Goal: Information Seeking & Learning: Learn about a topic

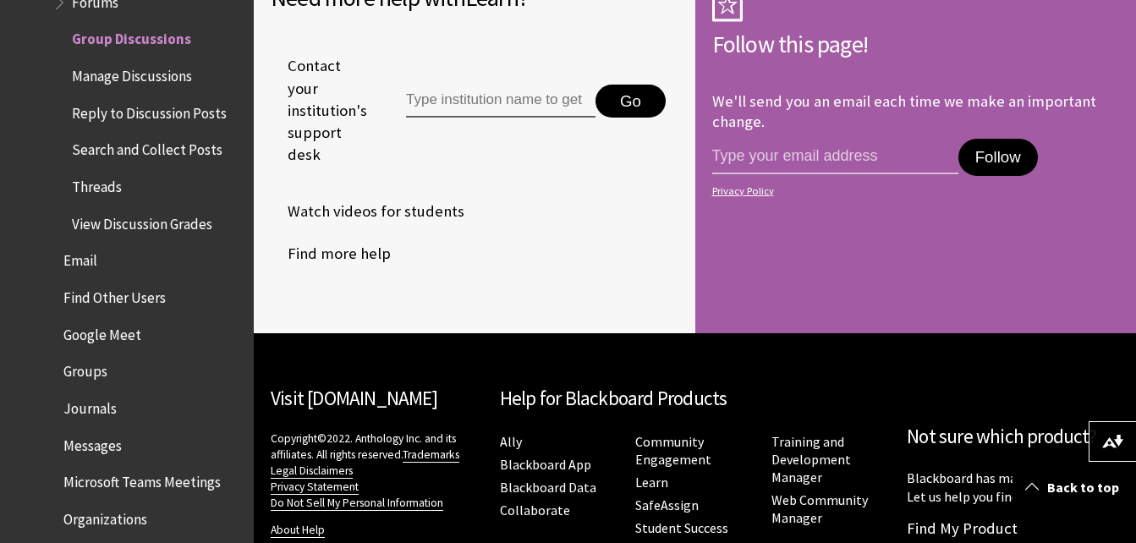
scroll to position [6131, 0]
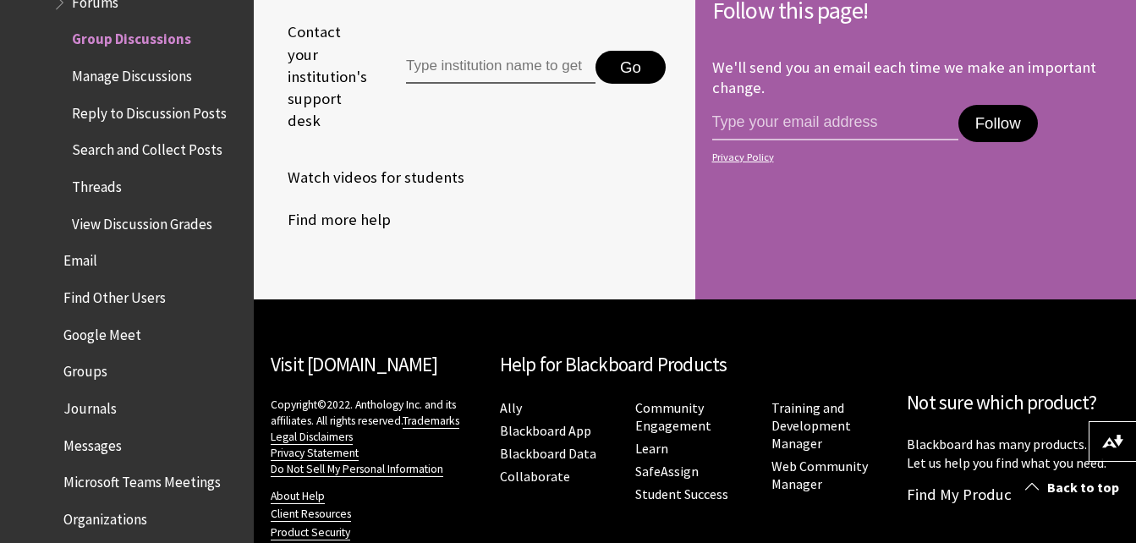
click at [145, 73] on span "Manage Discussions" at bounding box center [132, 73] width 120 height 23
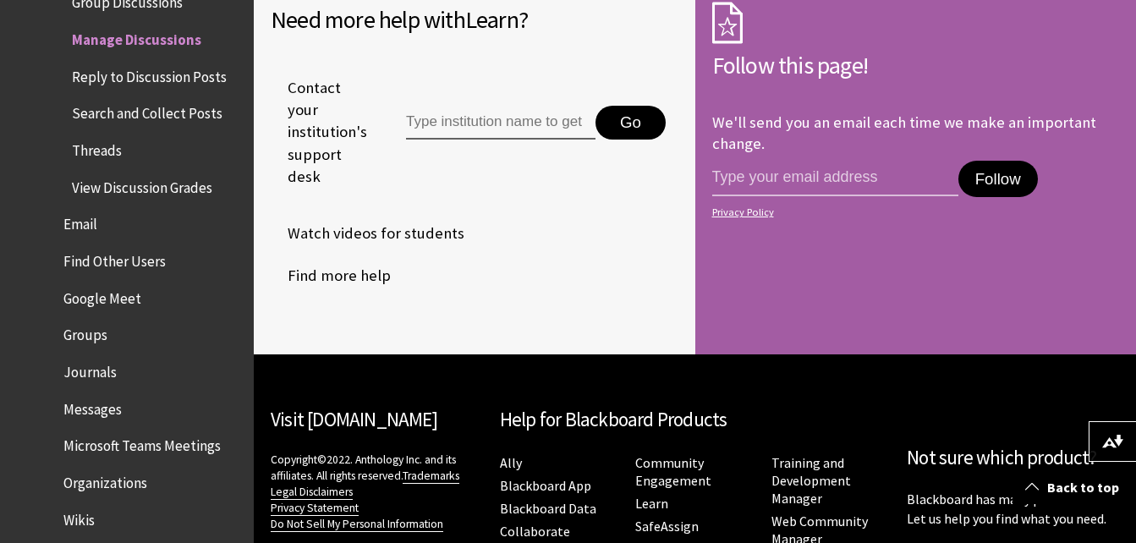
scroll to position [3633, 0]
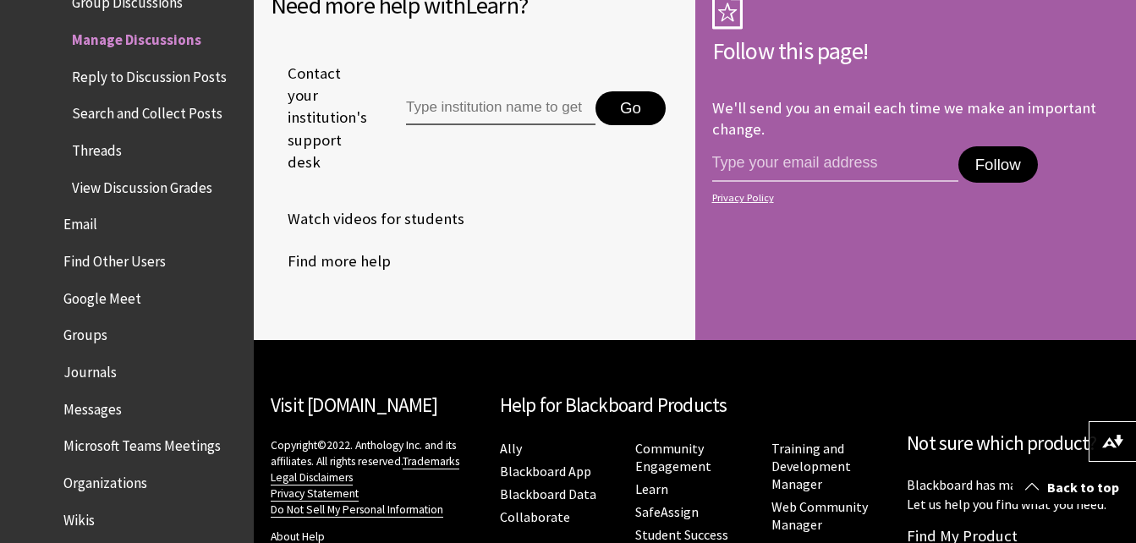
click at [138, 71] on span "Reply to Discussion Posts" at bounding box center [149, 74] width 155 height 23
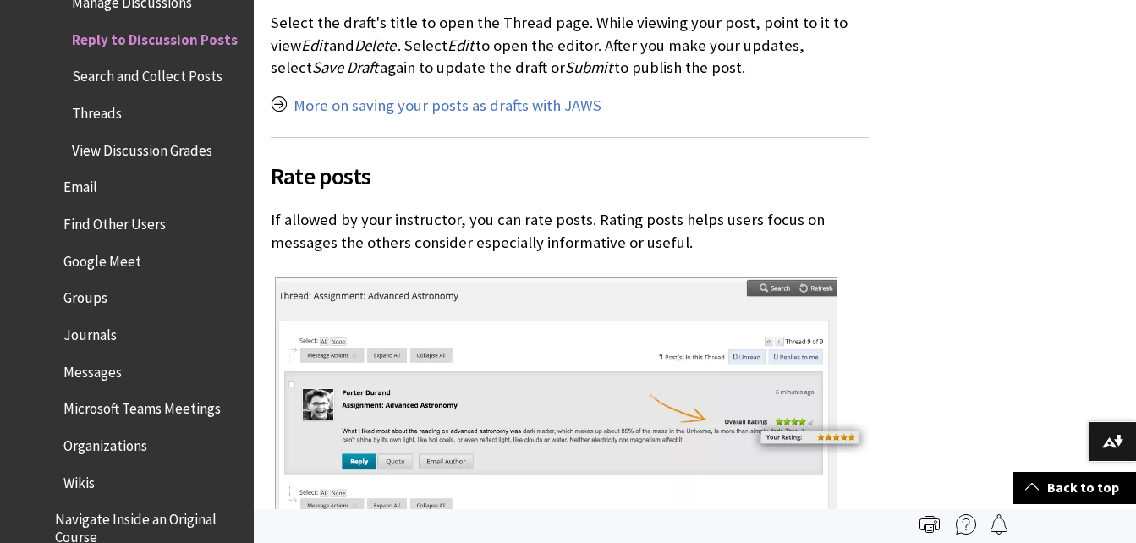
scroll to position [2395, 0]
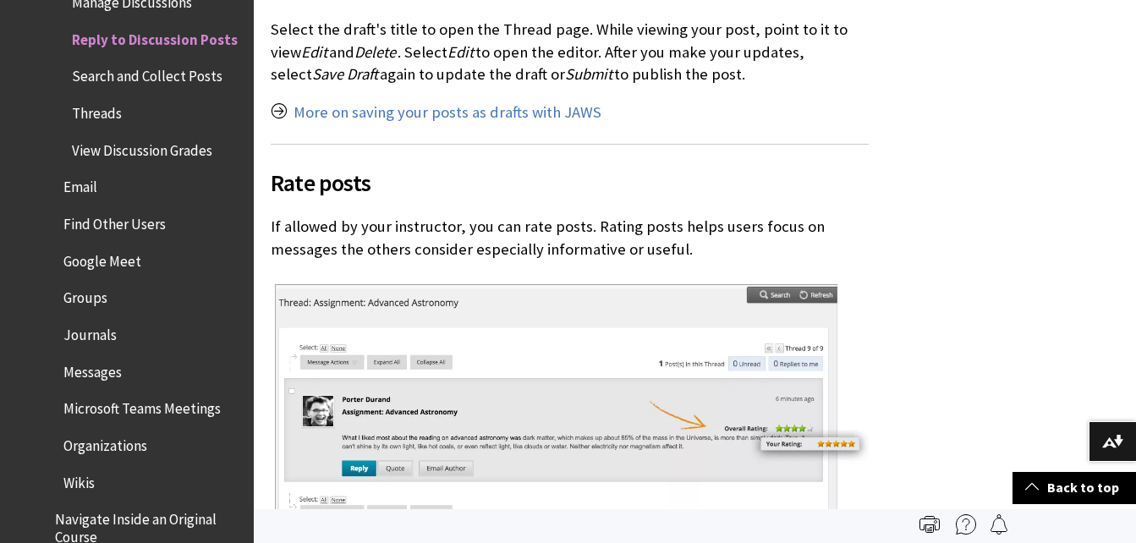
click at [181, 82] on span "Search and Collect Posts" at bounding box center [147, 74] width 151 height 23
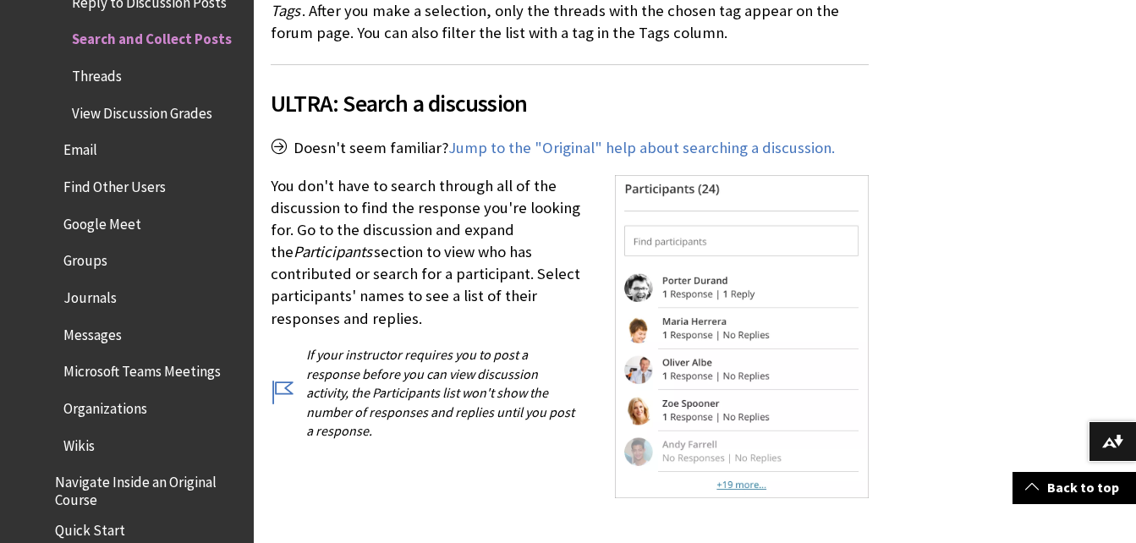
scroll to position [3474, 0]
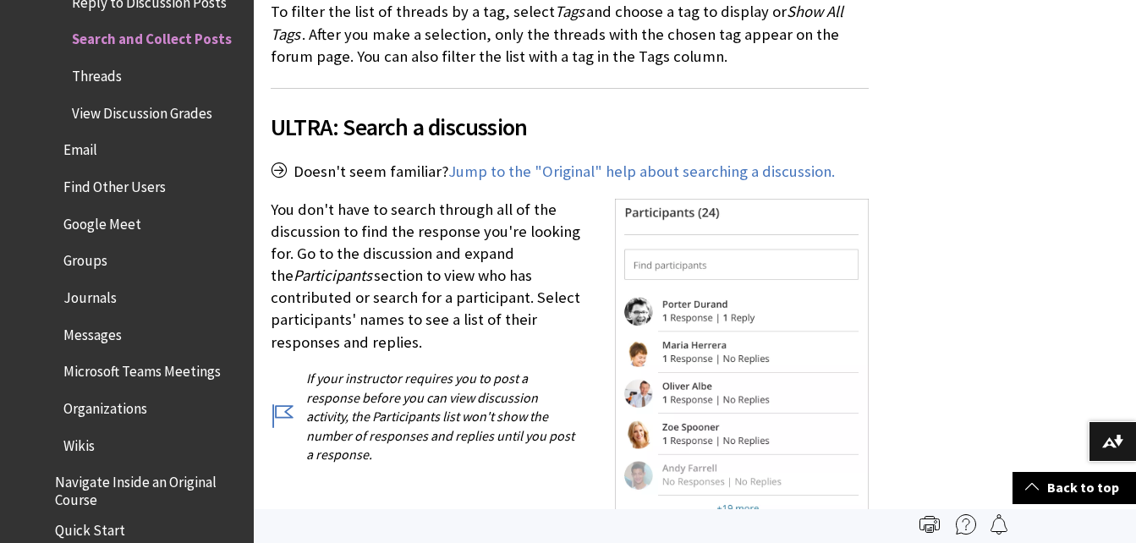
click at [113, 82] on span "Threads" at bounding box center [97, 73] width 50 height 23
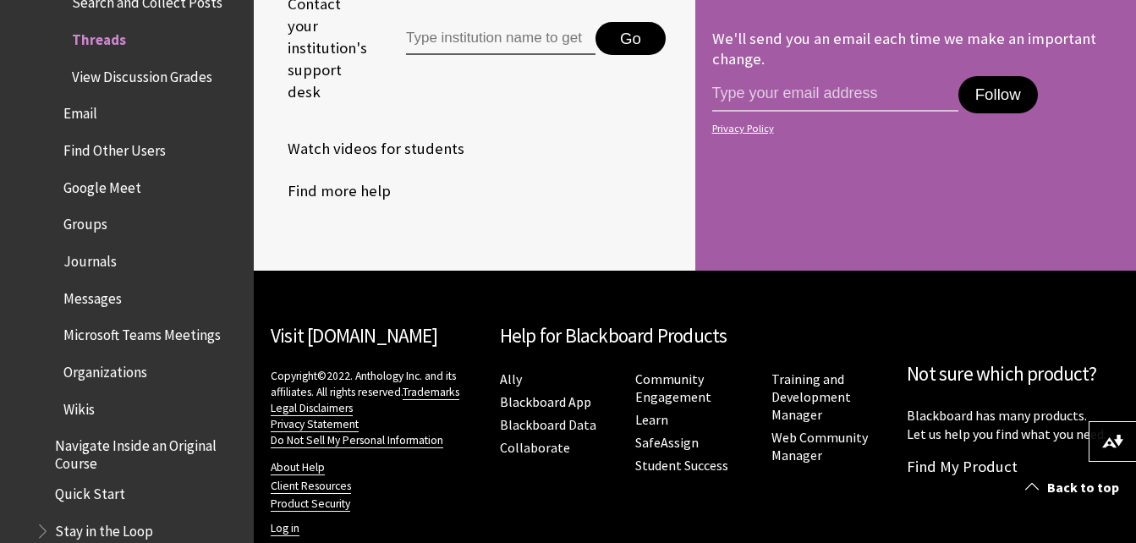
scroll to position [2728, 0]
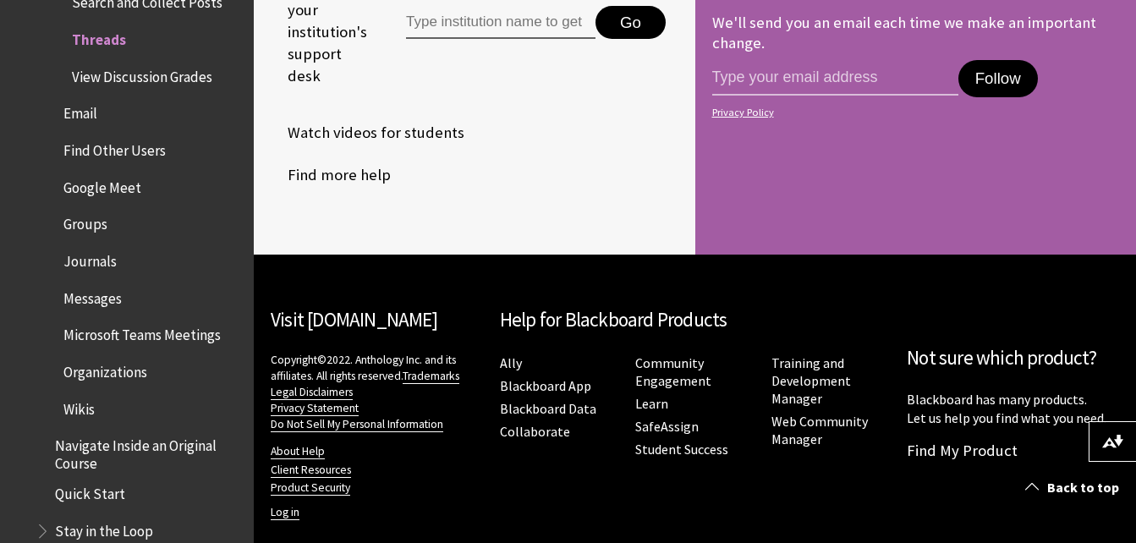
click at [134, 85] on span "View Discussion Grades" at bounding box center [142, 74] width 140 height 23
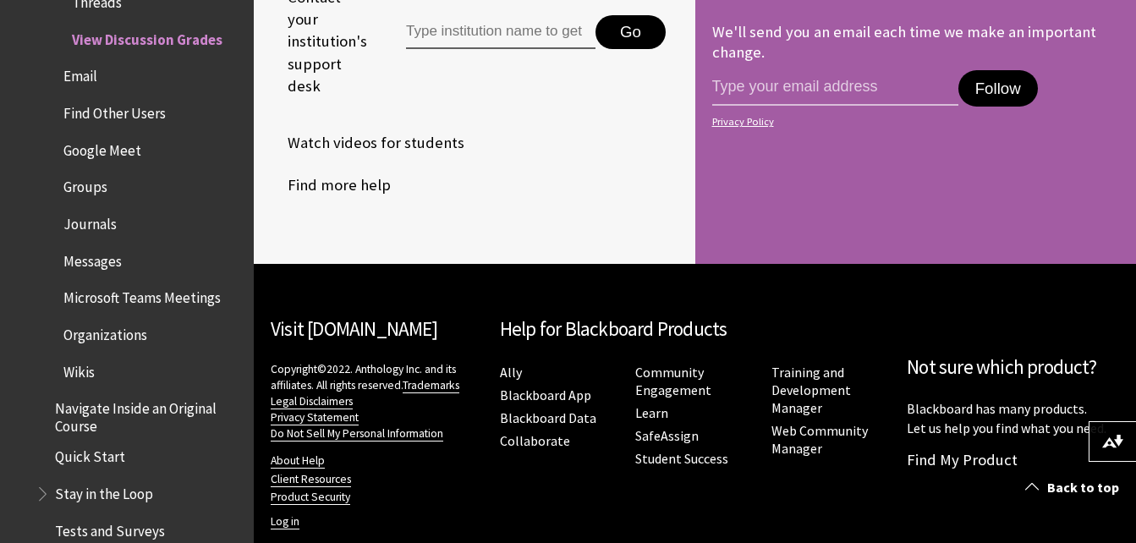
scroll to position [4682, 0]
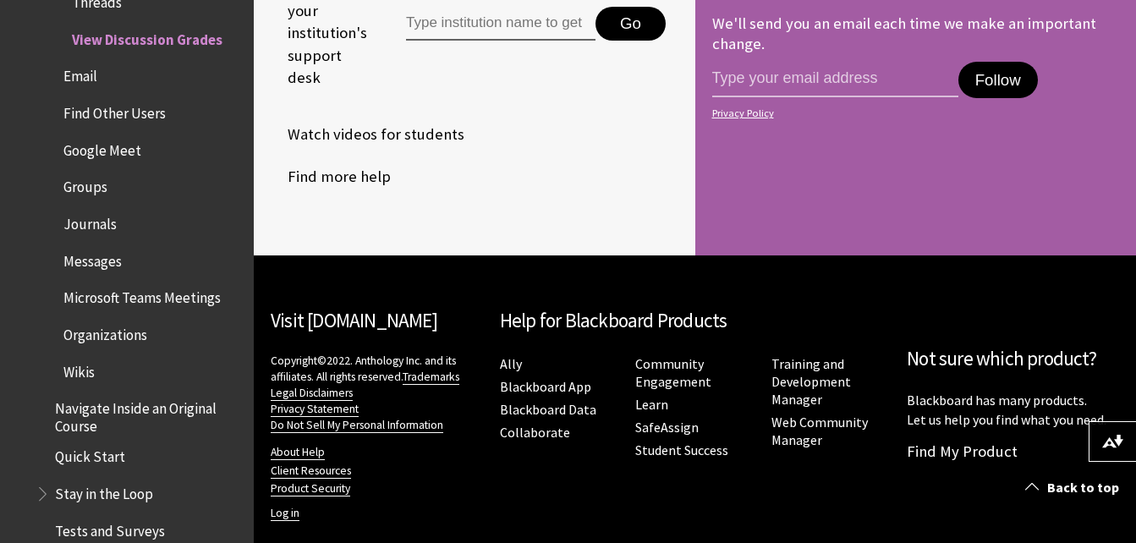
click at [75, 81] on span "Email" at bounding box center [80, 74] width 34 height 23
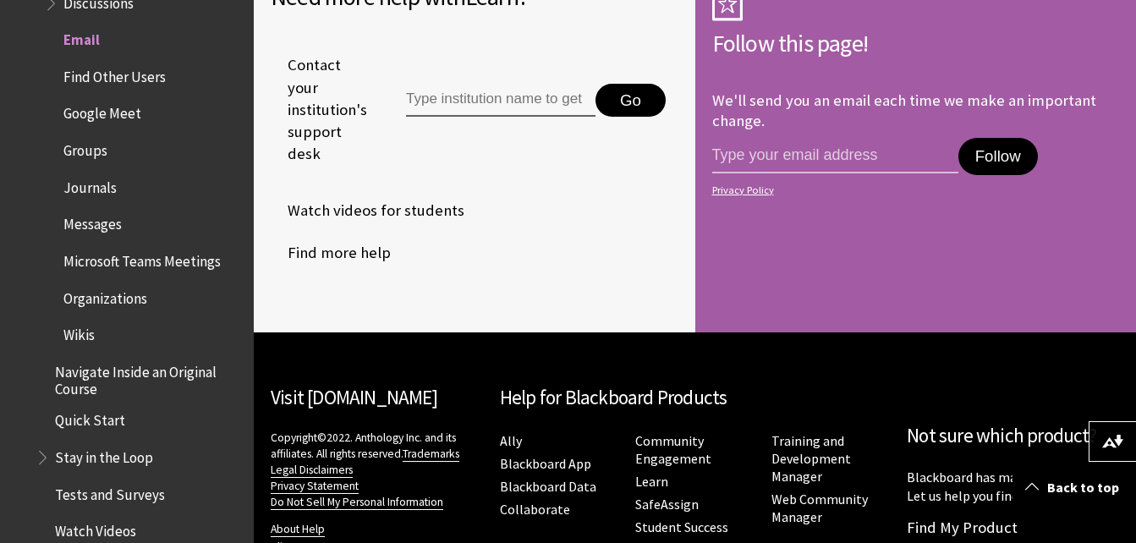
scroll to position [3030, 0]
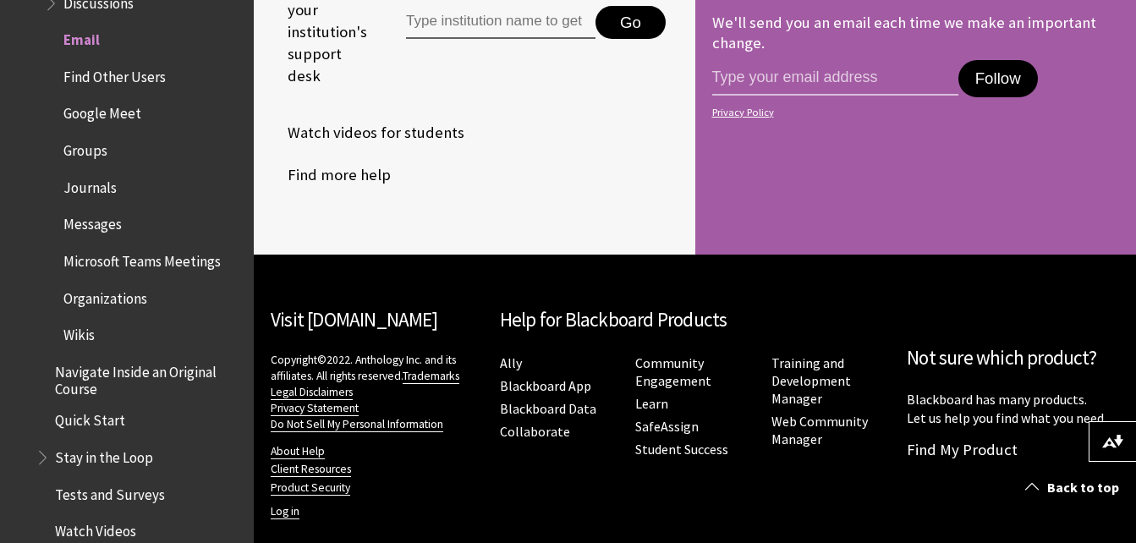
click at [91, 77] on span "Find Other Users" at bounding box center [114, 74] width 102 height 23
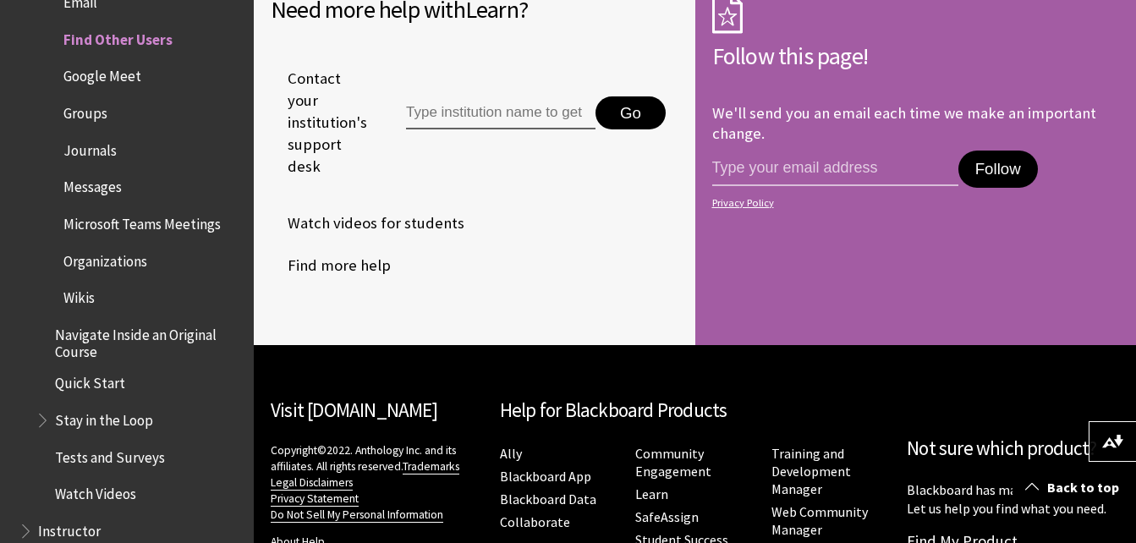
scroll to position [2581, 0]
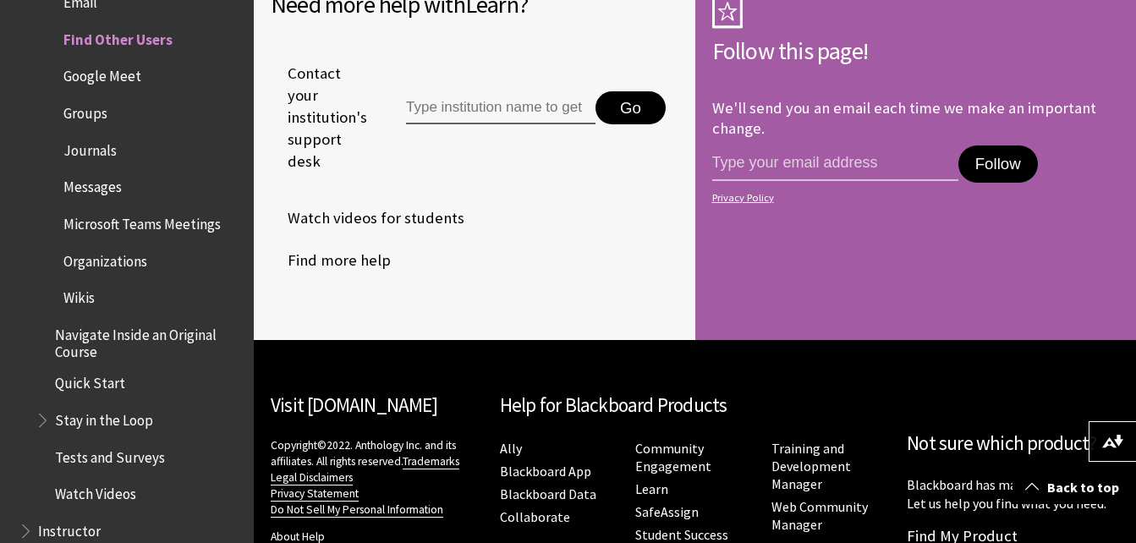
click at [129, 82] on span "Google Meet" at bounding box center [102, 74] width 78 height 23
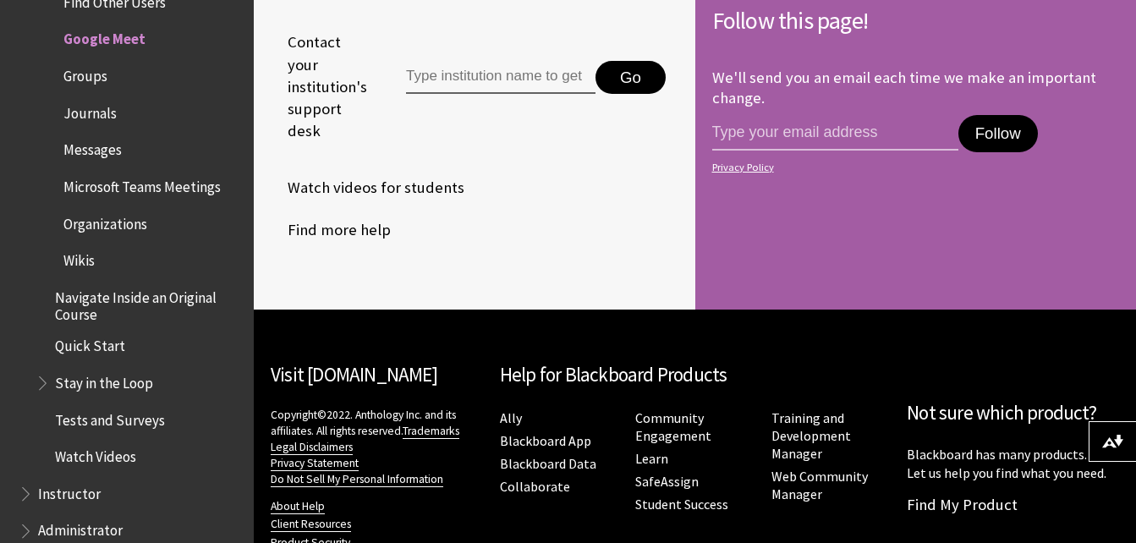
scroll to position [1369, 0]
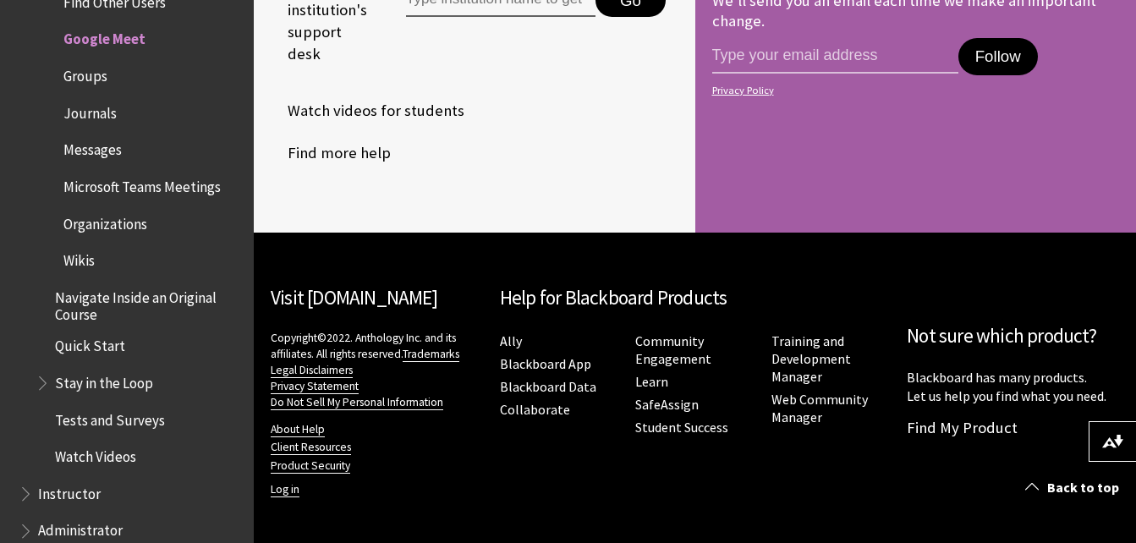
click at [96, 73] on span "Groups" at bounding box center [85, 73] width 44 height 23
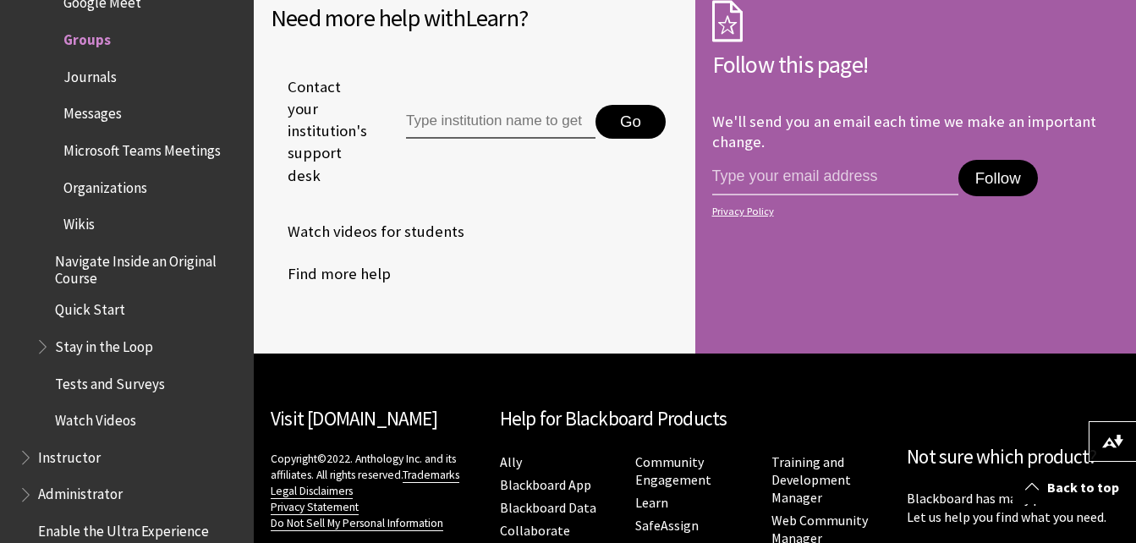
scroll to position [4791, 0]
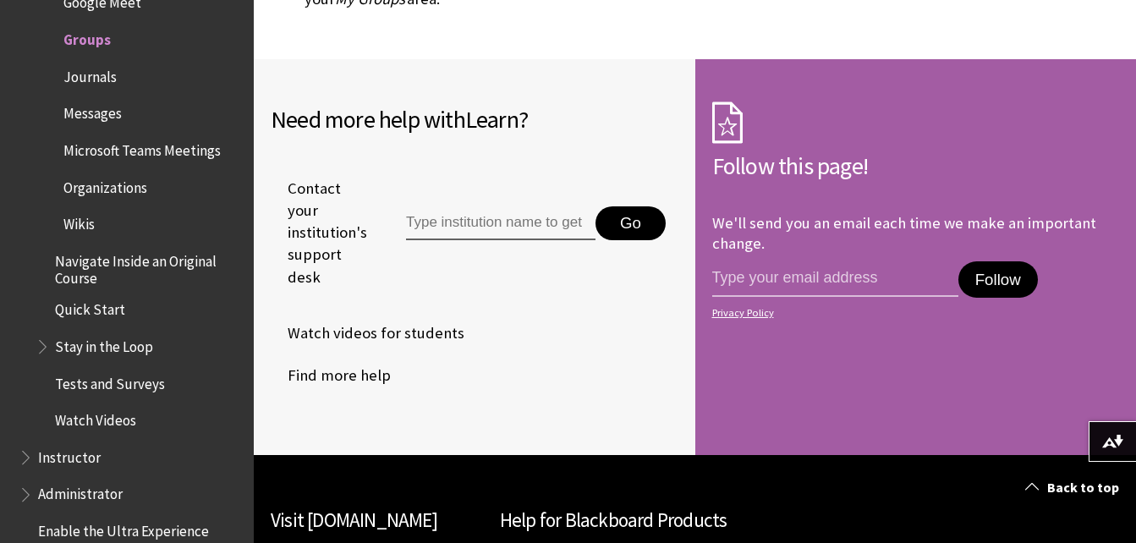
click at [94, 85] on span "Journals" at bounding box center [89, 74] width 53 height 23
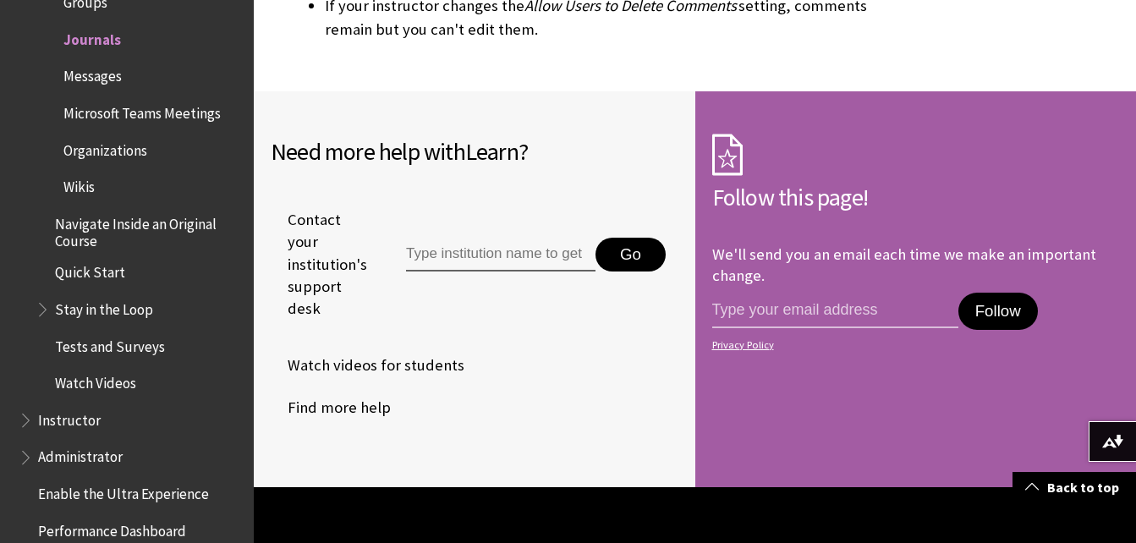
scroll to position [4919, 0]
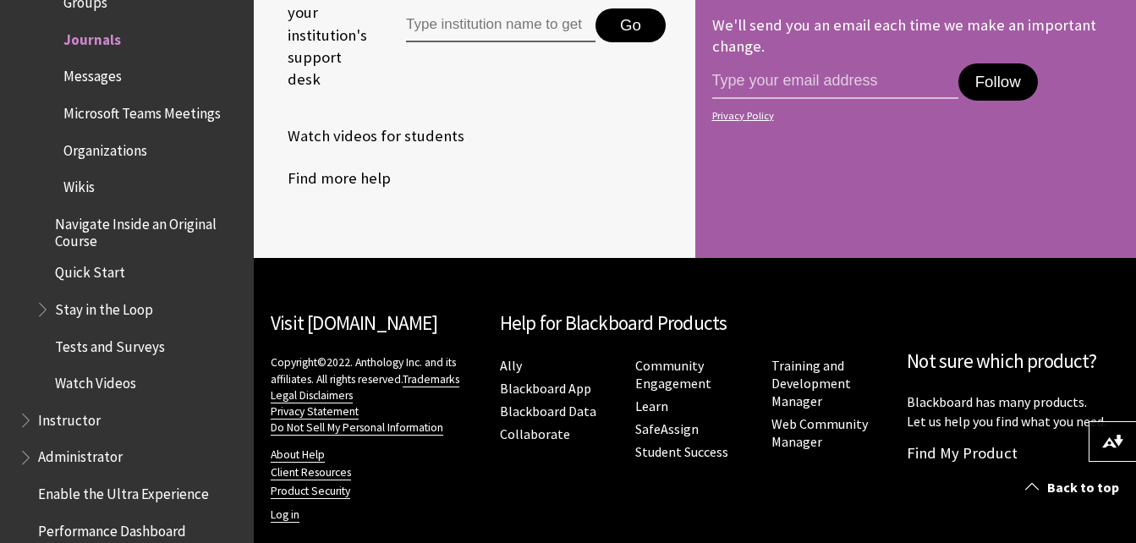
click at [110, 79] on span "Messages" at bounding box center [92, 74] width 58 height 23
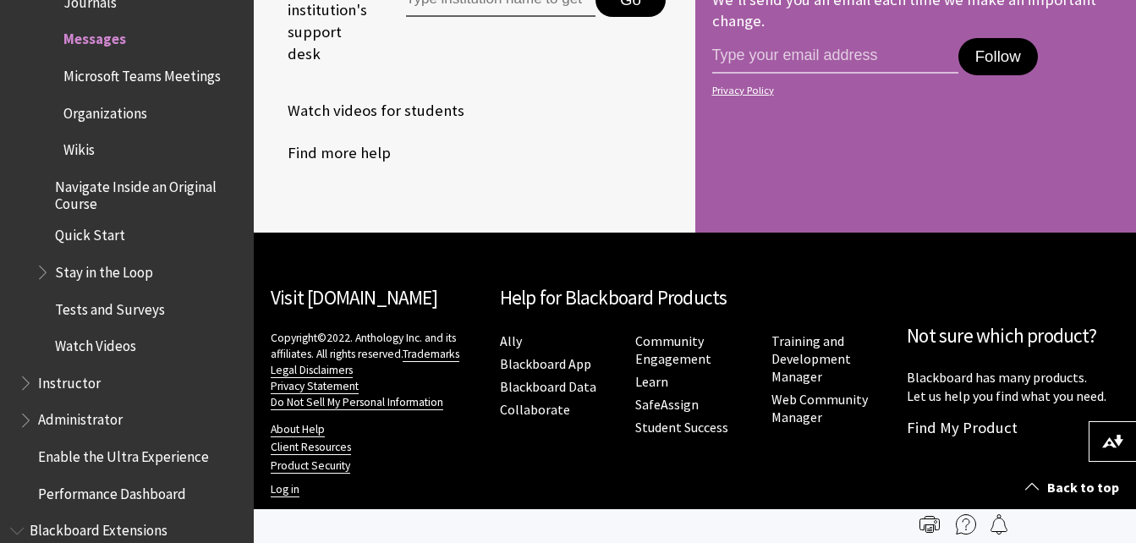
scroll to position [1596, 0]
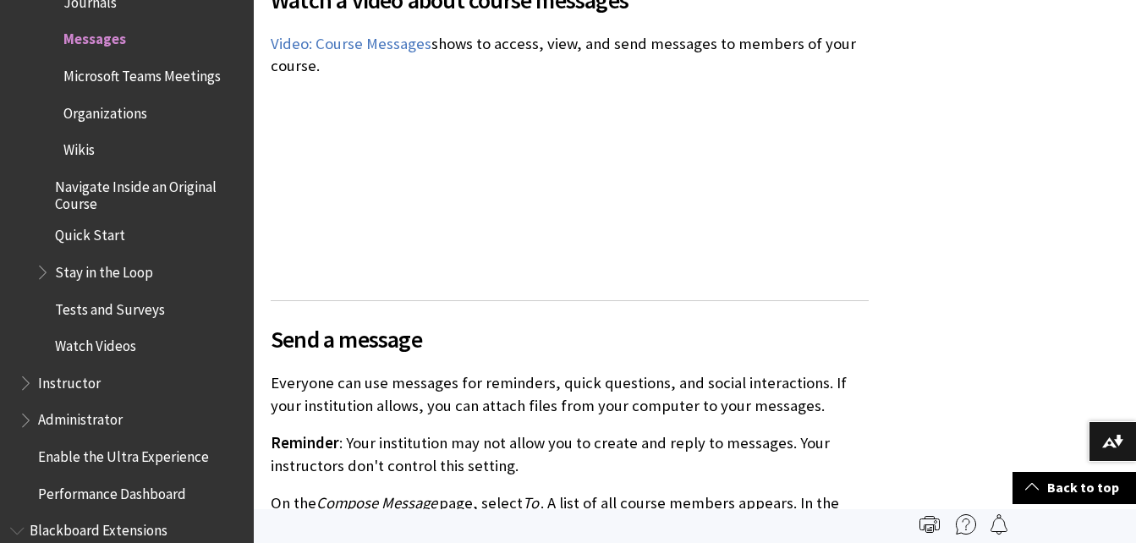
click at [139, 90] on span "Microsoft Teams Meetings" at bounding box center [144, 76] width 200 height 29
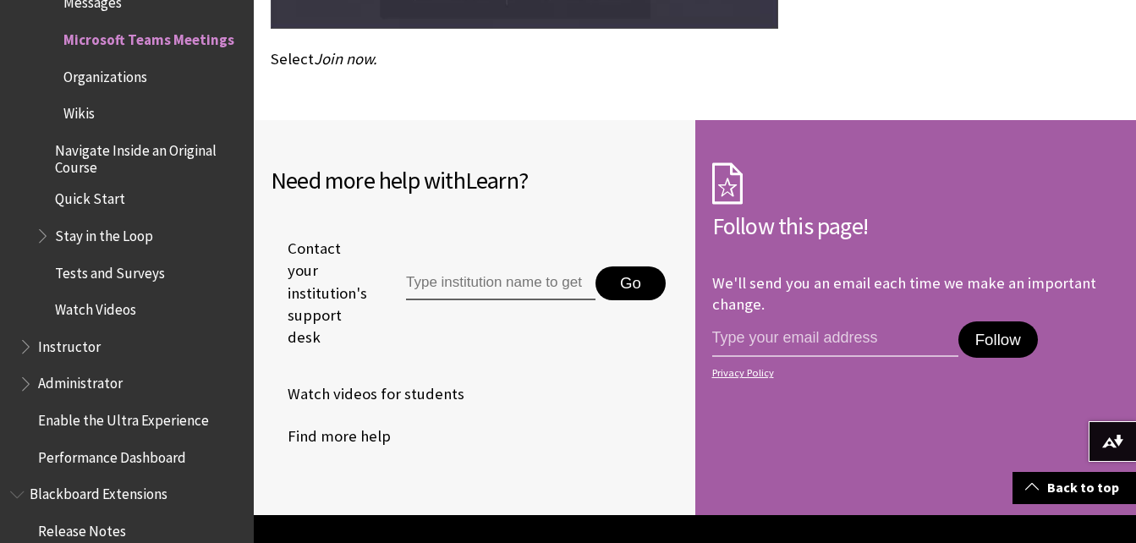
scroll to position [1618, 0]
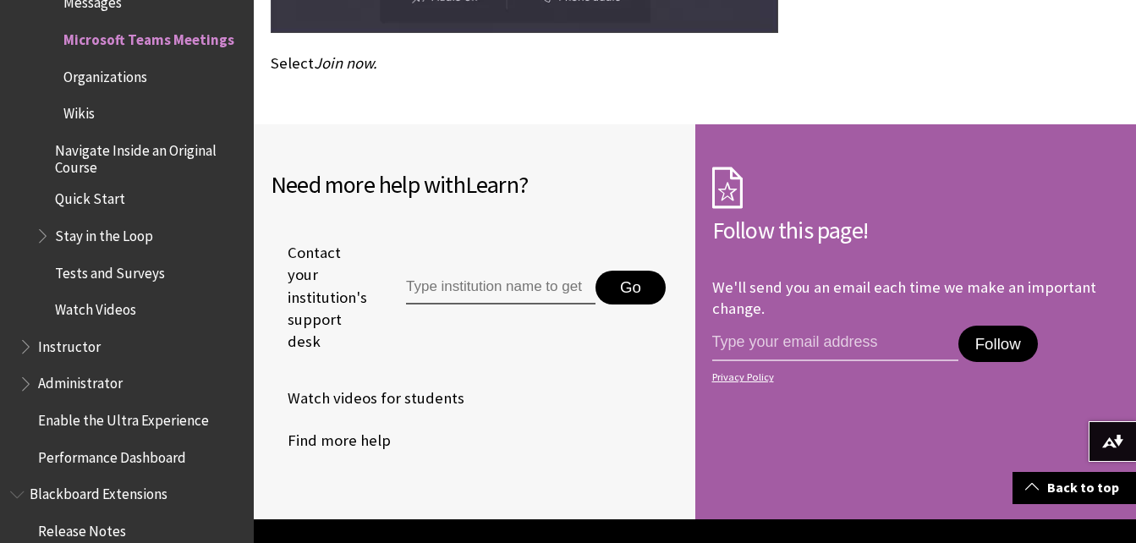
click at [139, 71] on span "Organizations" at bounding box center [105, 74] width 84 height 23
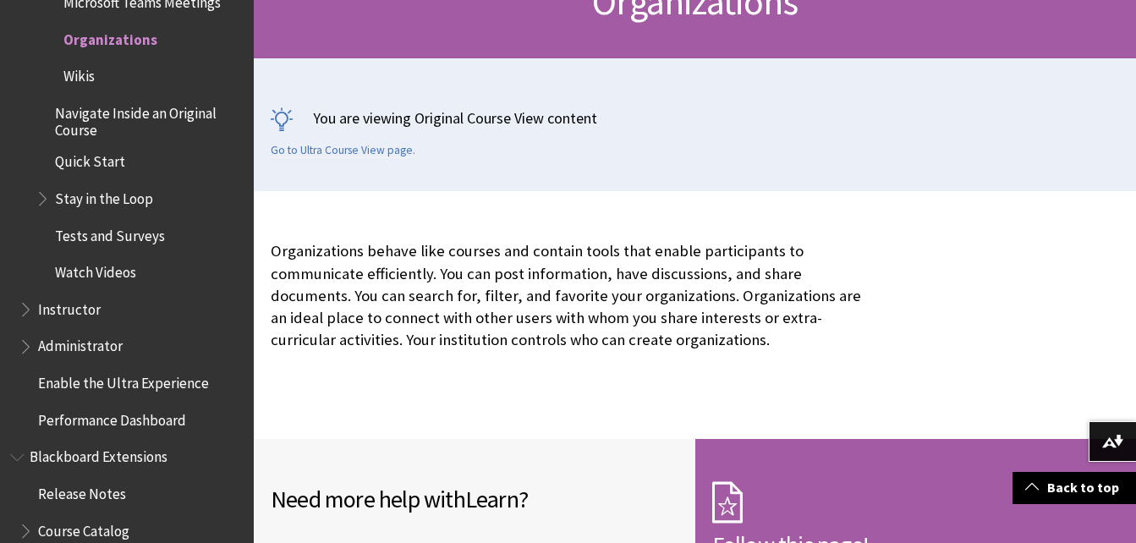
scroll to position [750, 0]
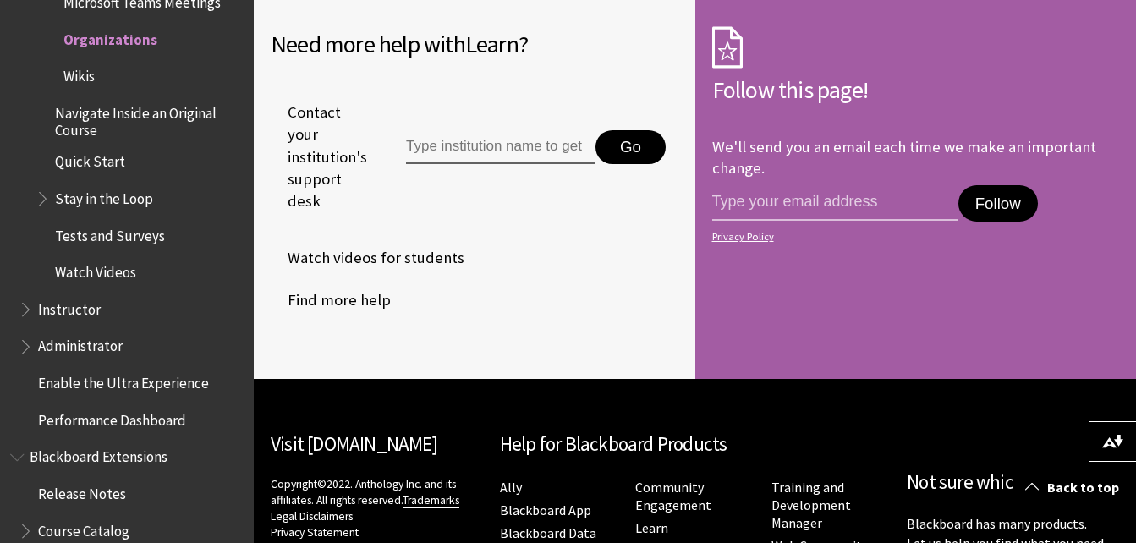
click at [83, 75] on span "Wikis" at bounding box center [78, 74] width 31 height 23
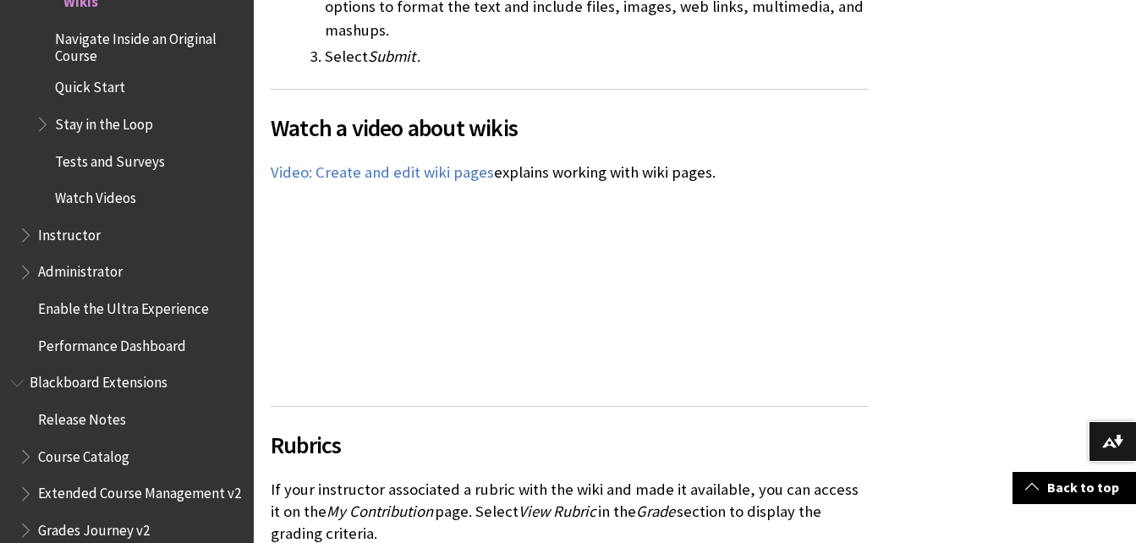
scroll to position [2818, 0]
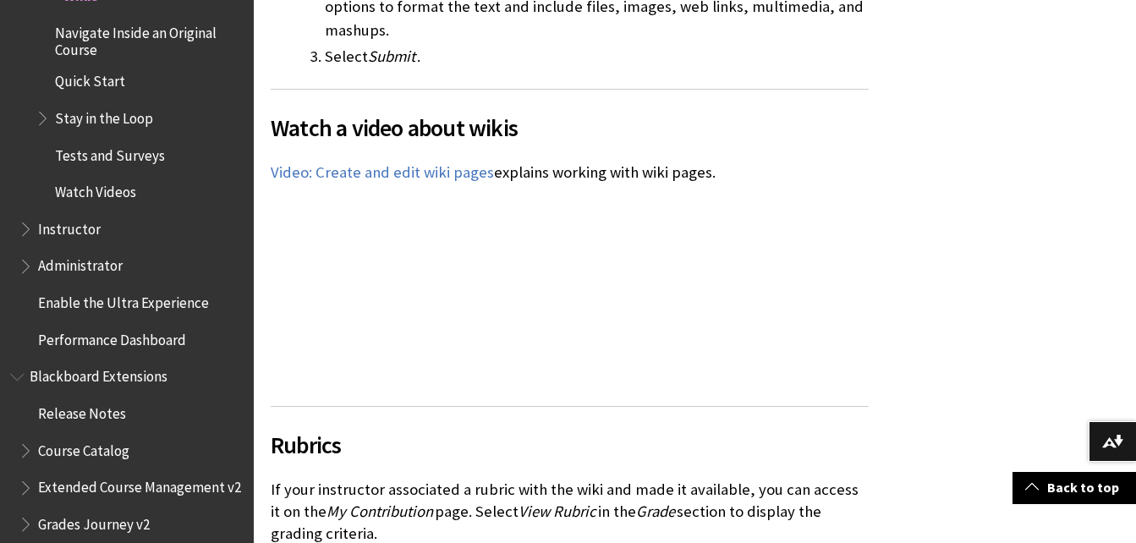
click at [162, 36] on span "Navigate Inside an Original Course" at bounding box center [148, 39] width 187 height 40
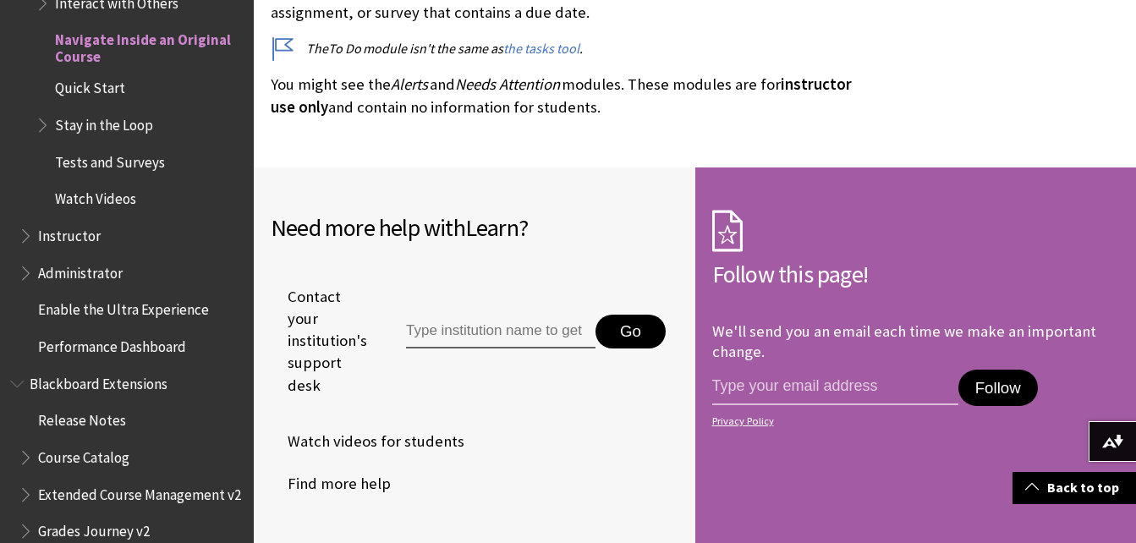
scroll to position [5552, 0]
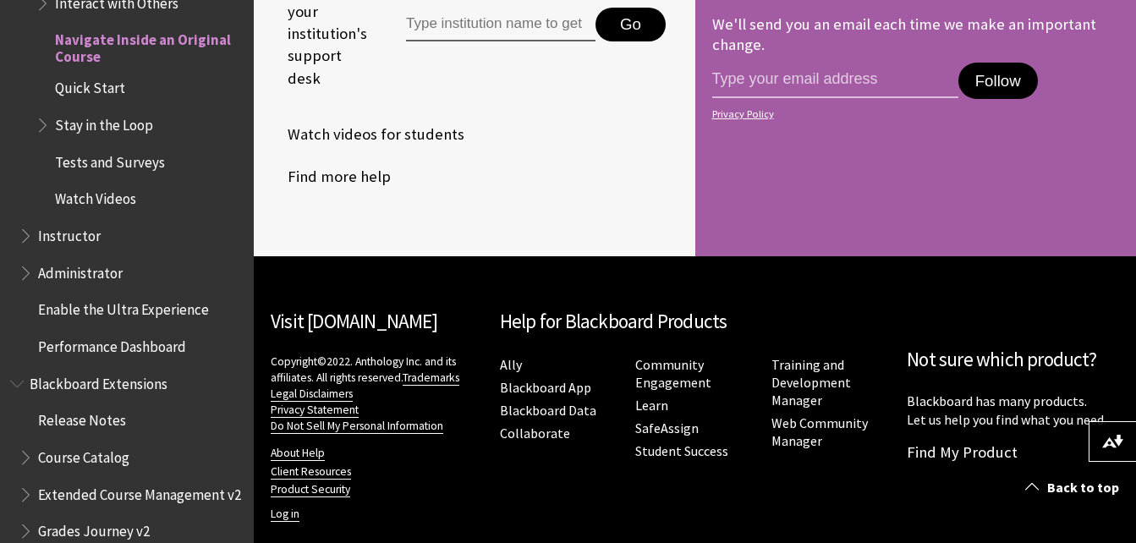
click at [94, 87] on span "Quick Start" at bounding box center [90, 85] width 70 height 23
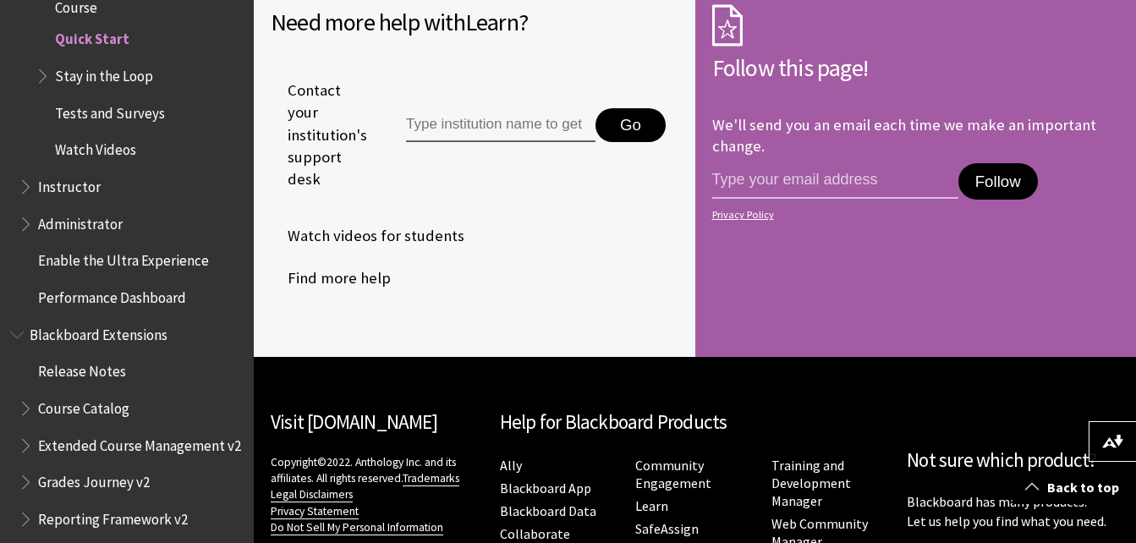
scroll to position [6405, 0]
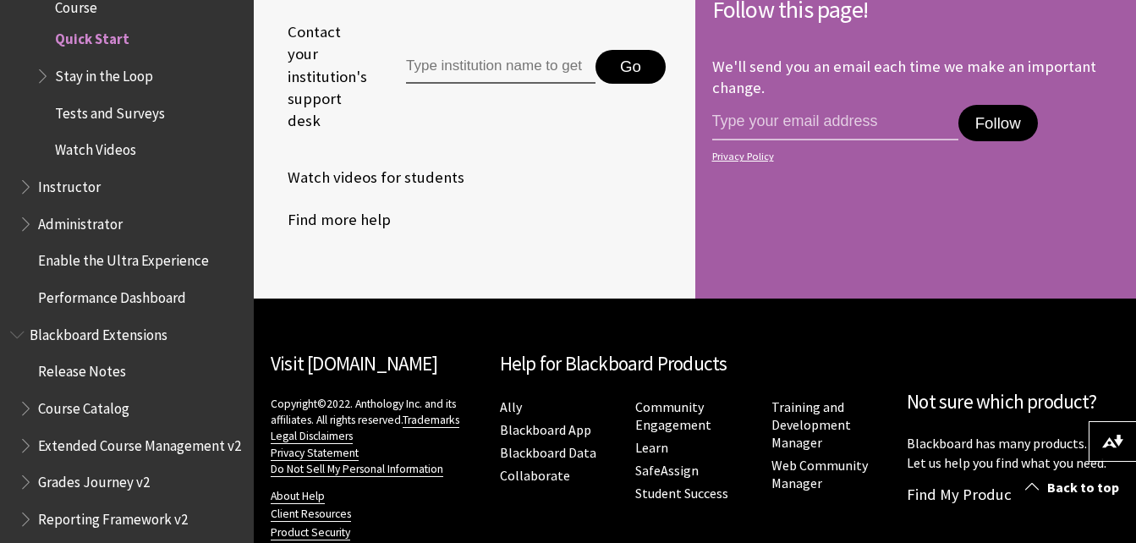
click at [123, 72] on span "Stay in the Loop" at bounding box center [104, 73] width 98 height 23
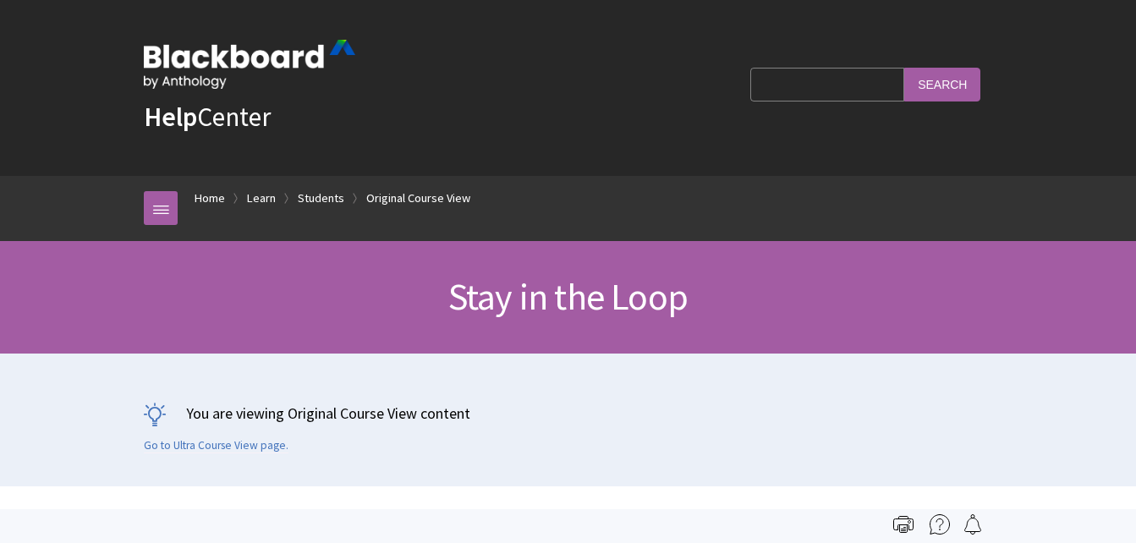
scroll to position [2453, 0]
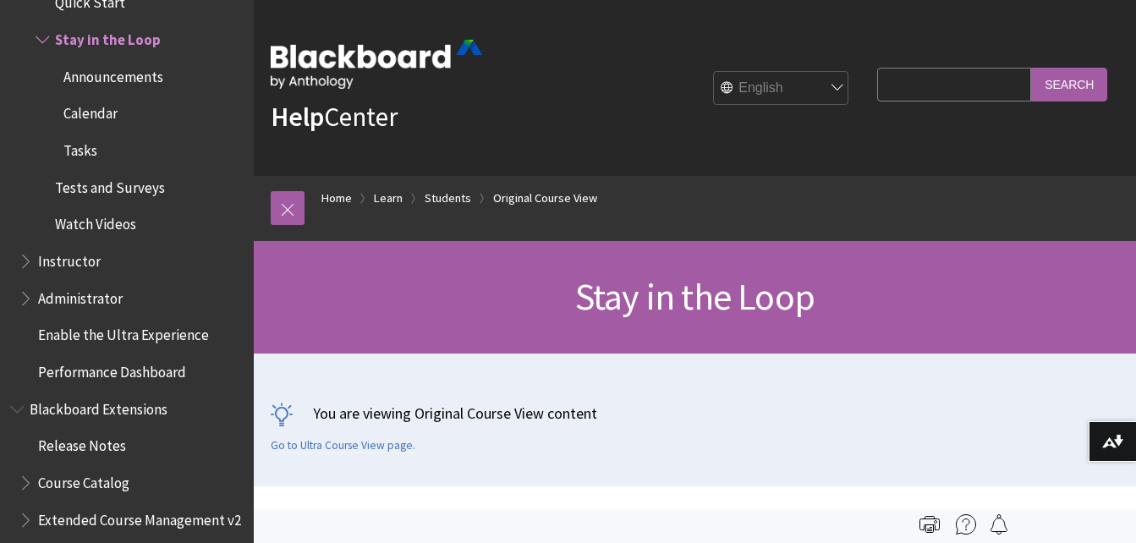
click at [140, 79] on span "Announcements" at bounding box center [113, 74] width 100 height 23
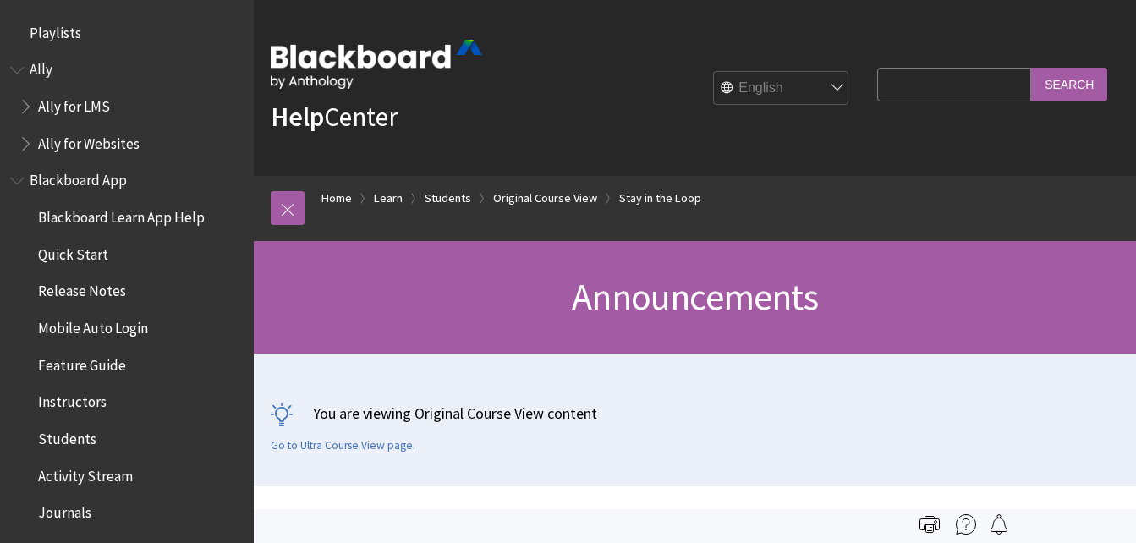
scroll to position [2490, 0]
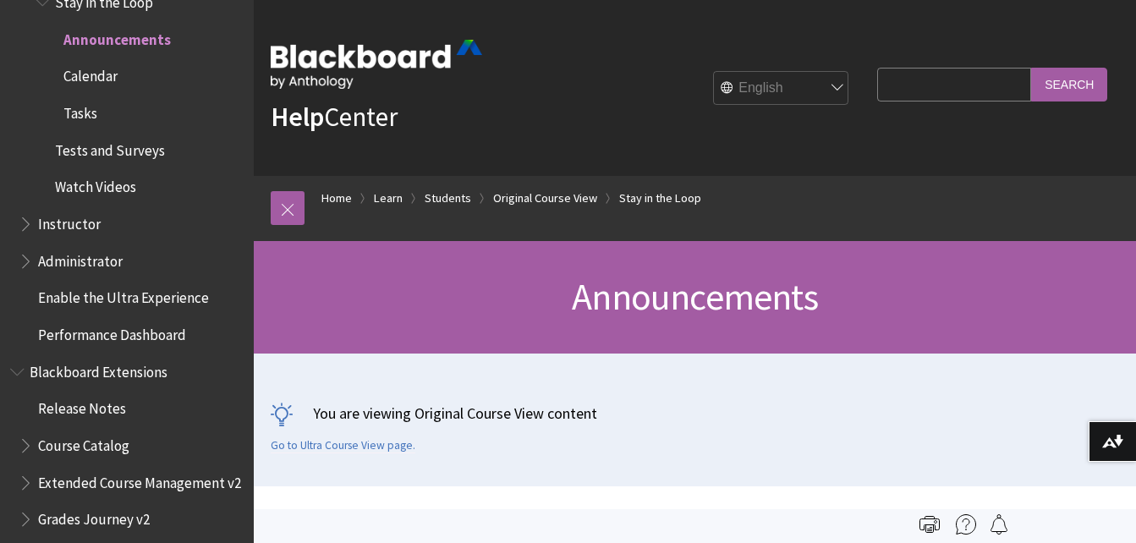
click at [104, 72] on span "Calendar" at bounding box center [90, 74] width 54 height 23
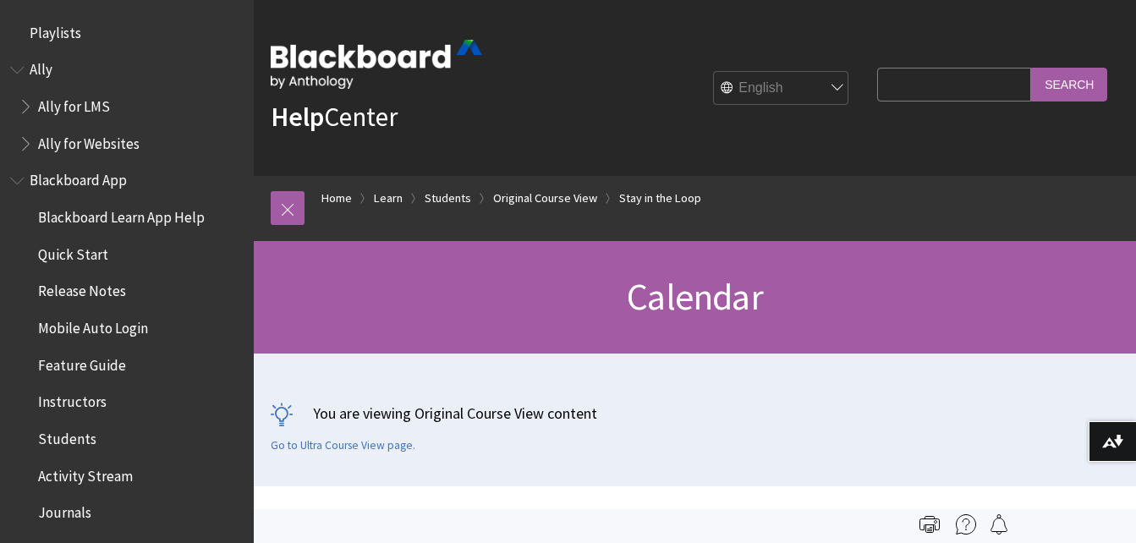
scroll to position [2527, 0]
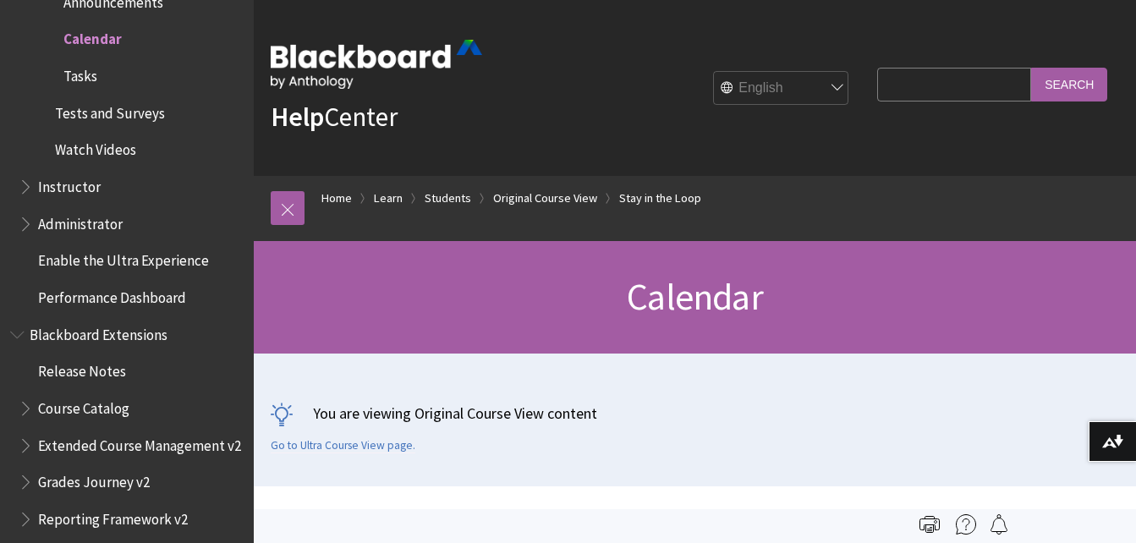
click at [88, 73] on span "Tasks" at bounding box center [80, 73] width 34 height 23
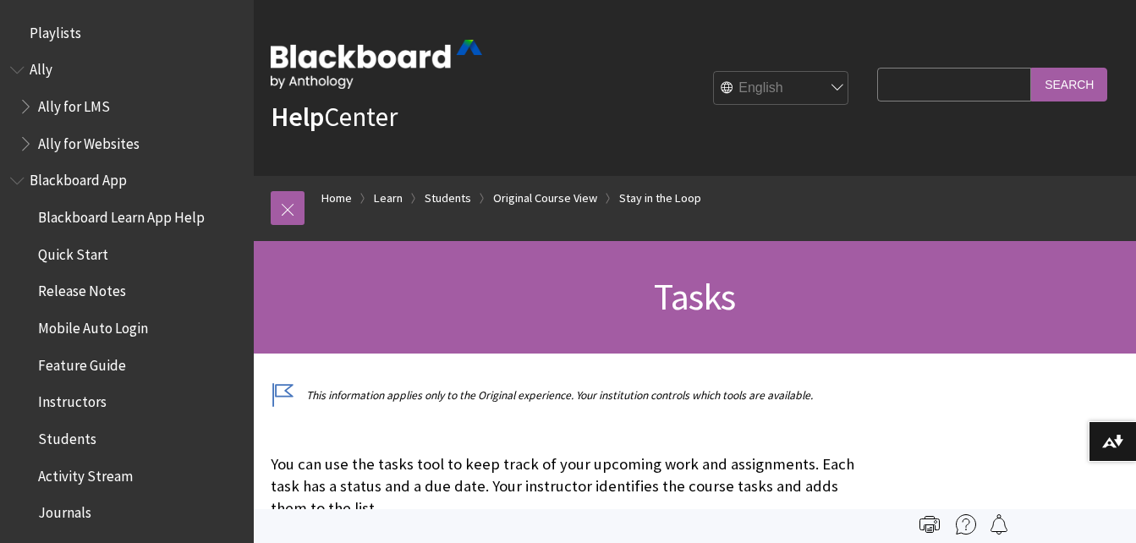
scroll to position [2564, 0]
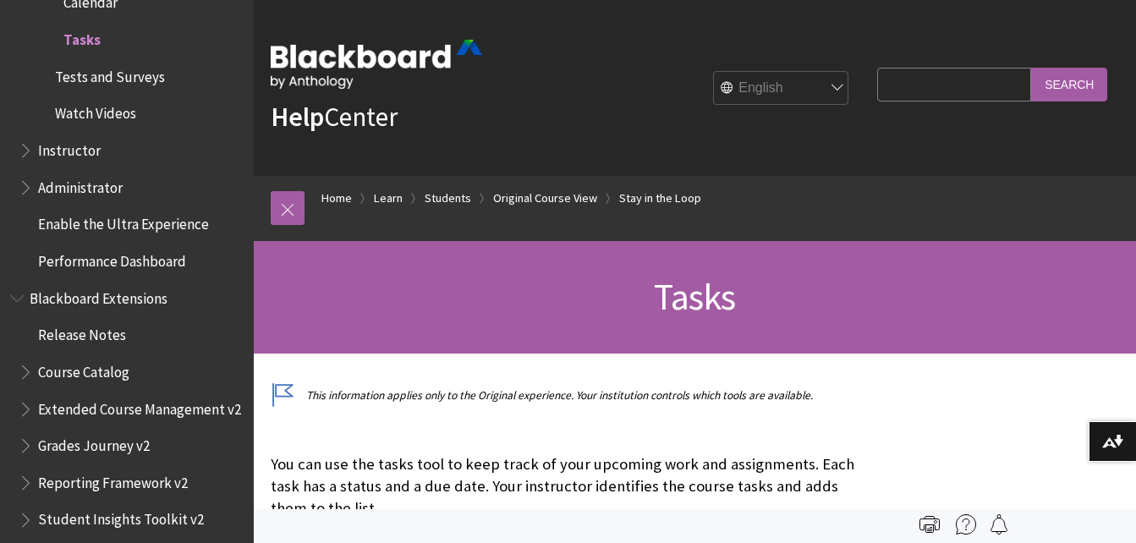
click at [145, 76] on span "Tests and Surveys" at bounding box center [110, 74] width 110 height 23
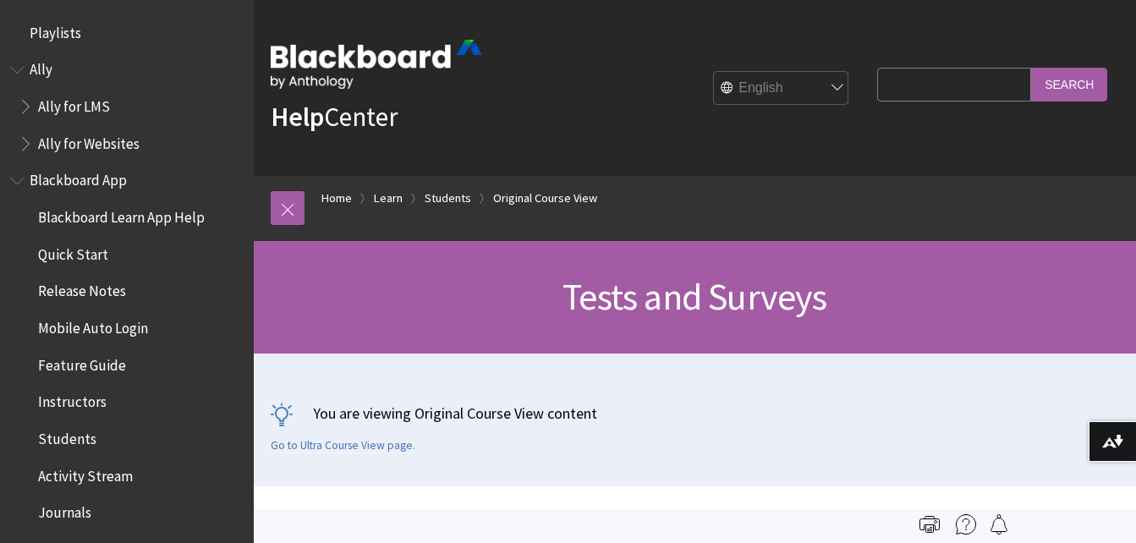
scroll to position [2490, 0]
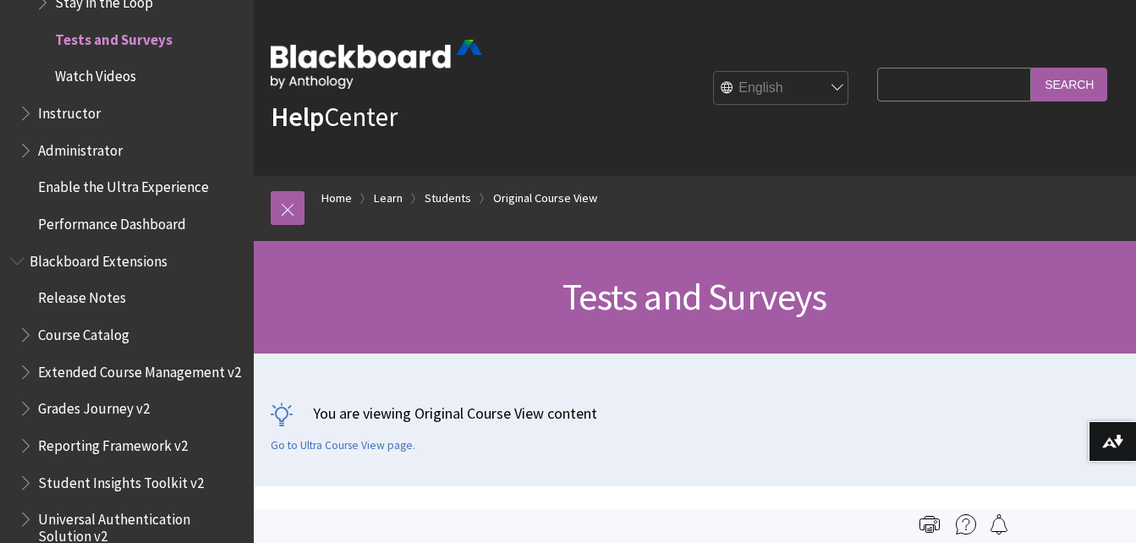
click at [111, 74] on span "Watch Videos" at bounding box center [95, 74] width 81 height 23
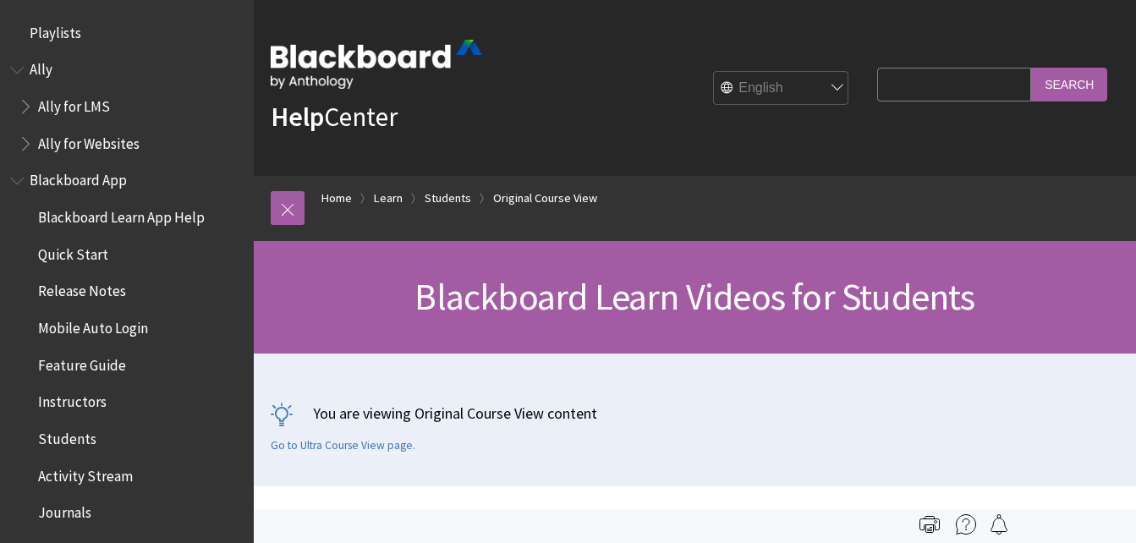
scroll to position [2527, 0]
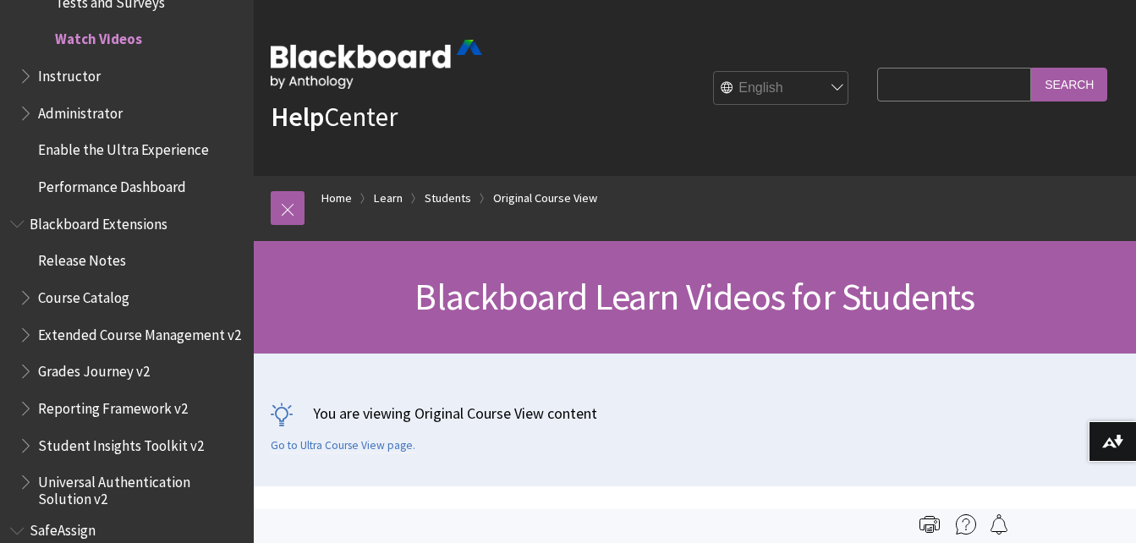
click at [54, 80] on span "Instructor" at bounding box center [69, 73] width 63 height 23
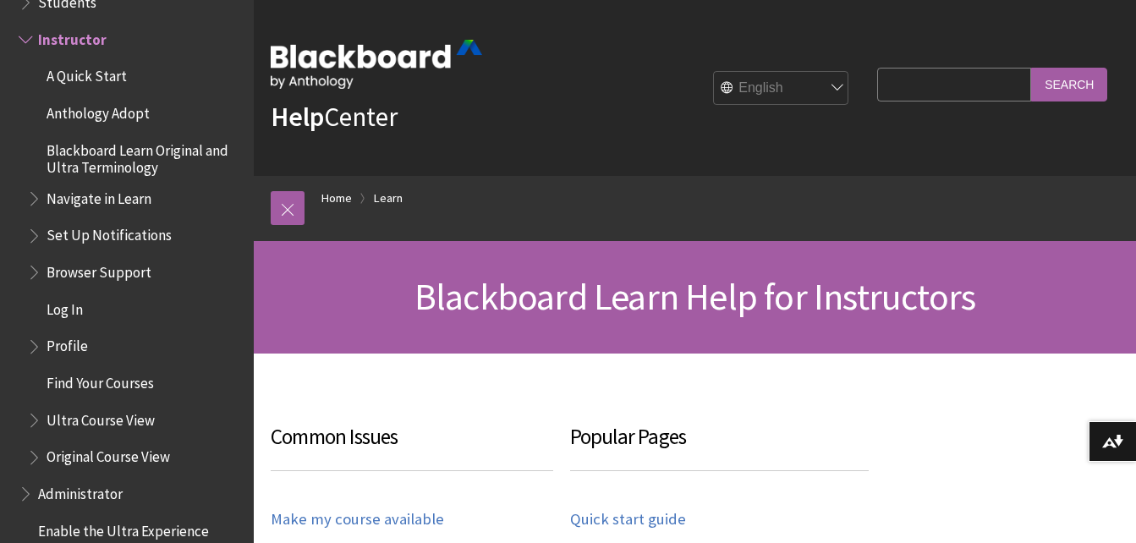
click at [100, 73] on span "A Quick Start" at bounding box center [87, 74] width 80 height 23
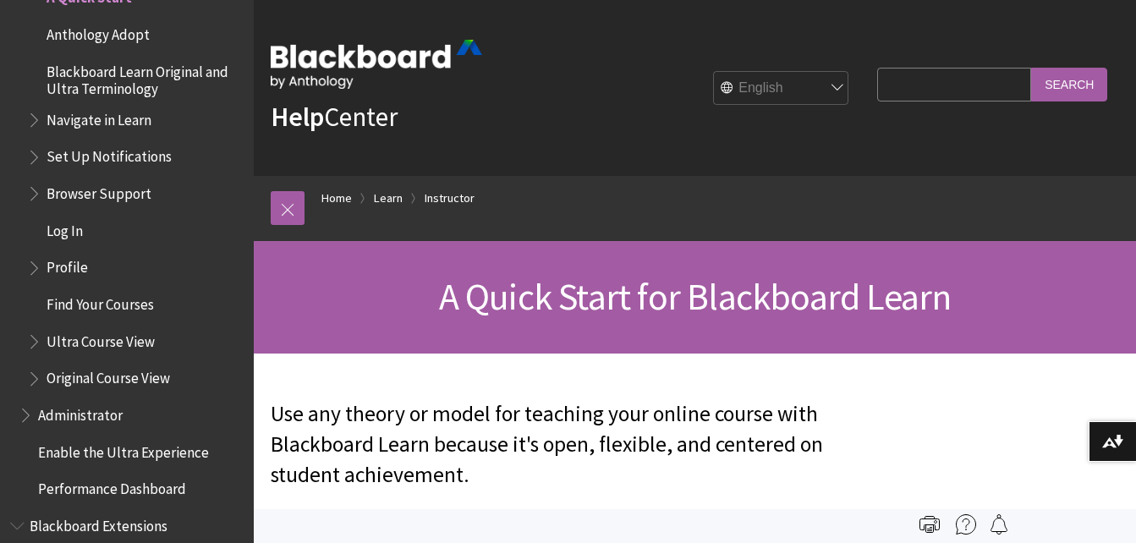
scroll to position [1754, 0]
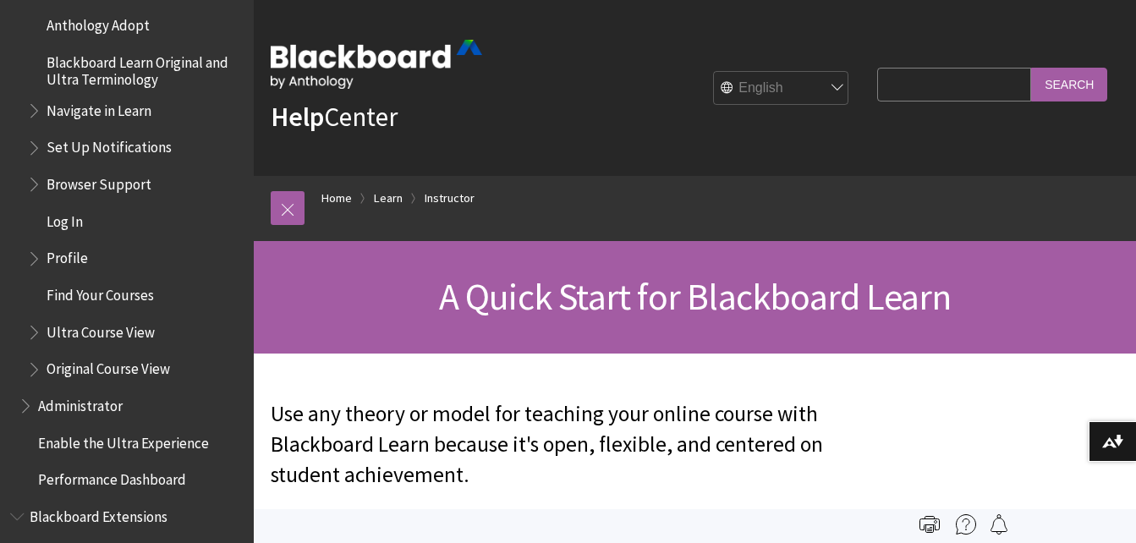
click at [129, 26] on span "Anthology Adopt" at bounding box center [98, 22] width 103 height 23
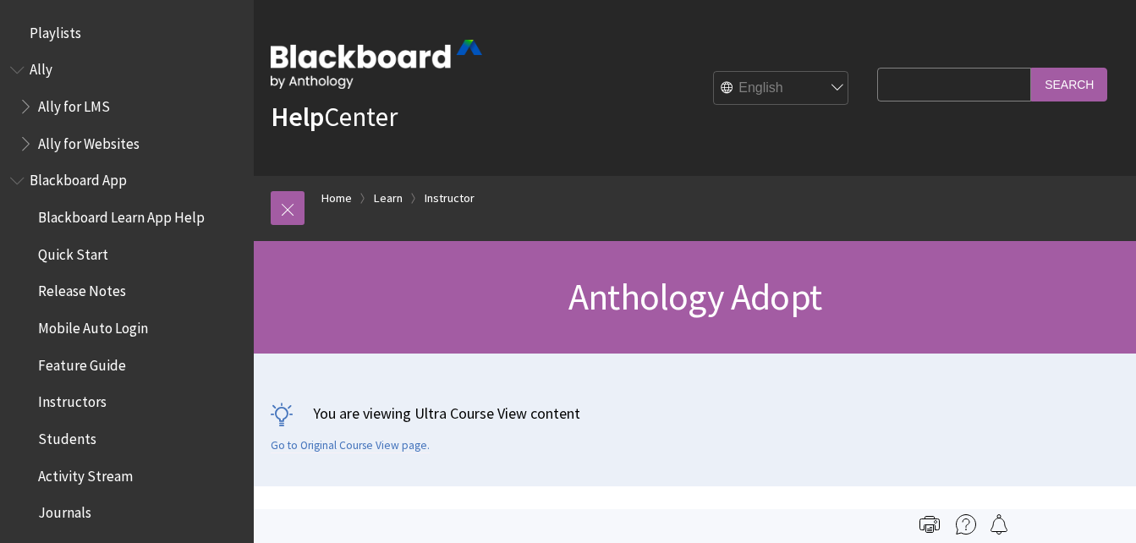
scroll to position [1740, 0]
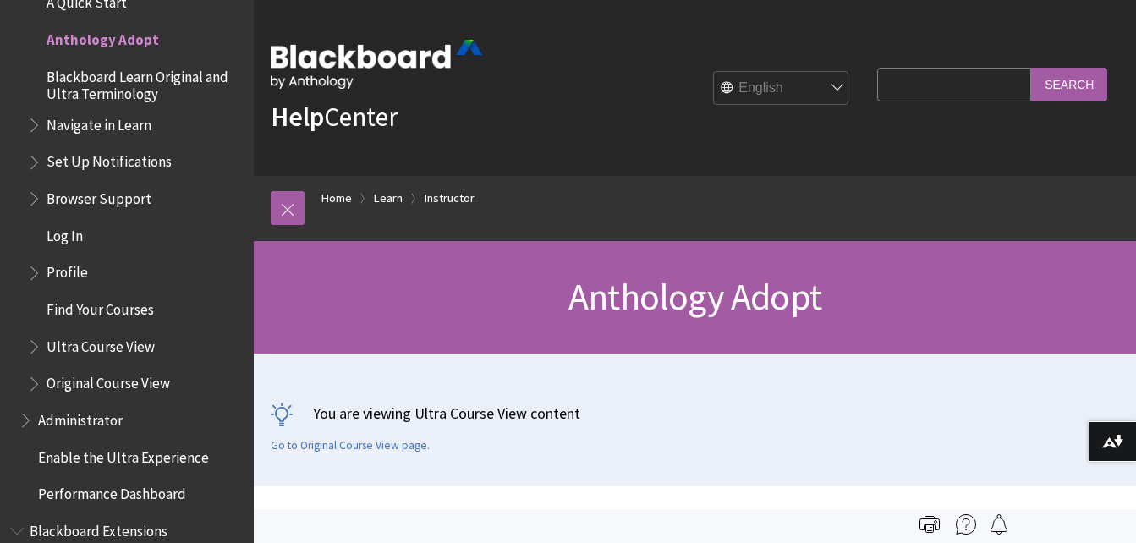
click at [134, 83] on span "Blackboard Learn Original and Ultra Terminology" at bounding box center [144, 83] width 195 height 40
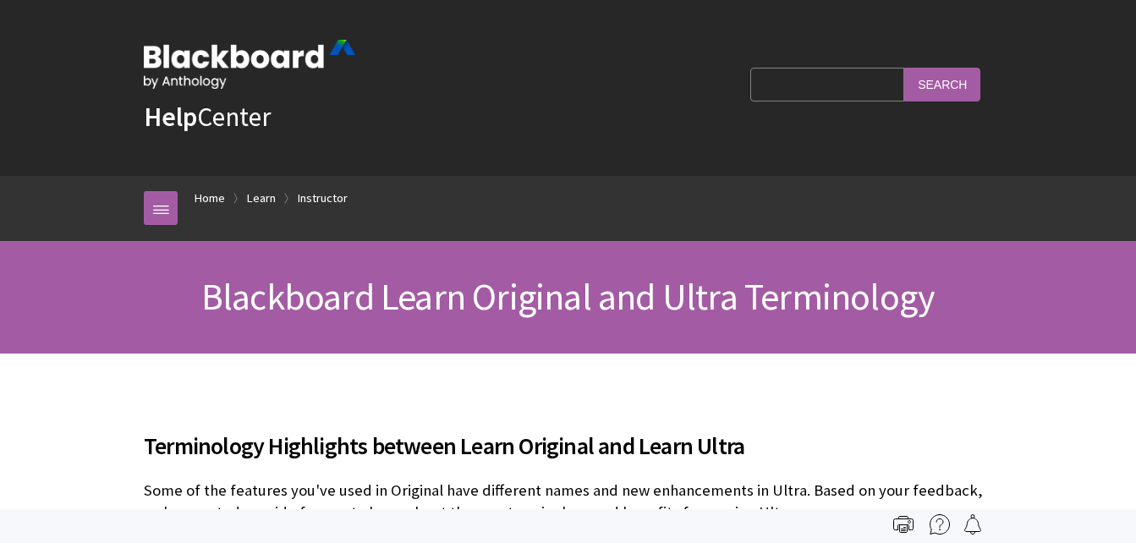
scroll to position [1777, 0]
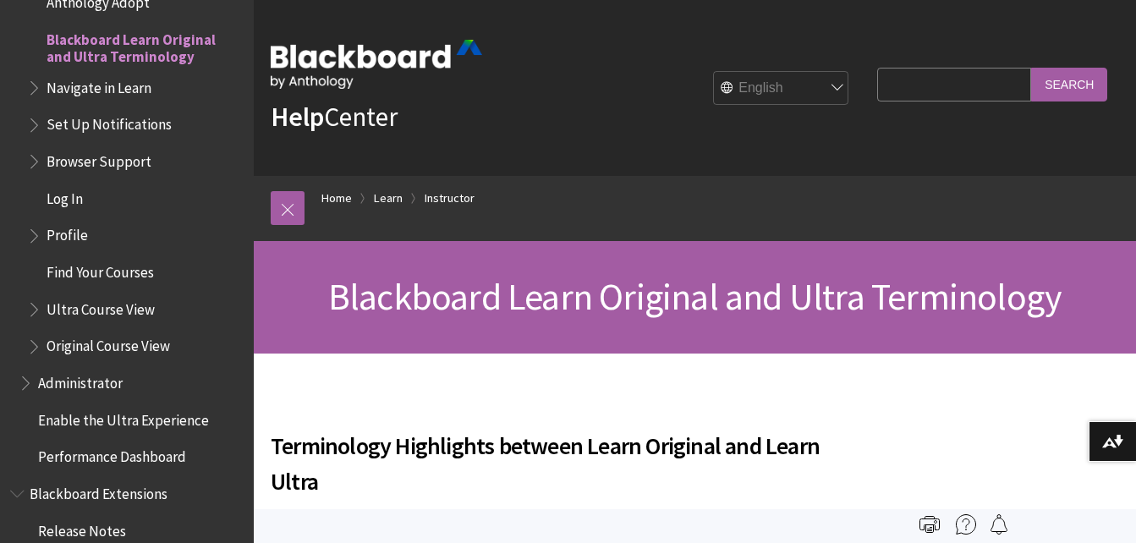
click at [101, 91] on span "Navigate in Learn" at bounding box center [99, 85] width 105 height 23
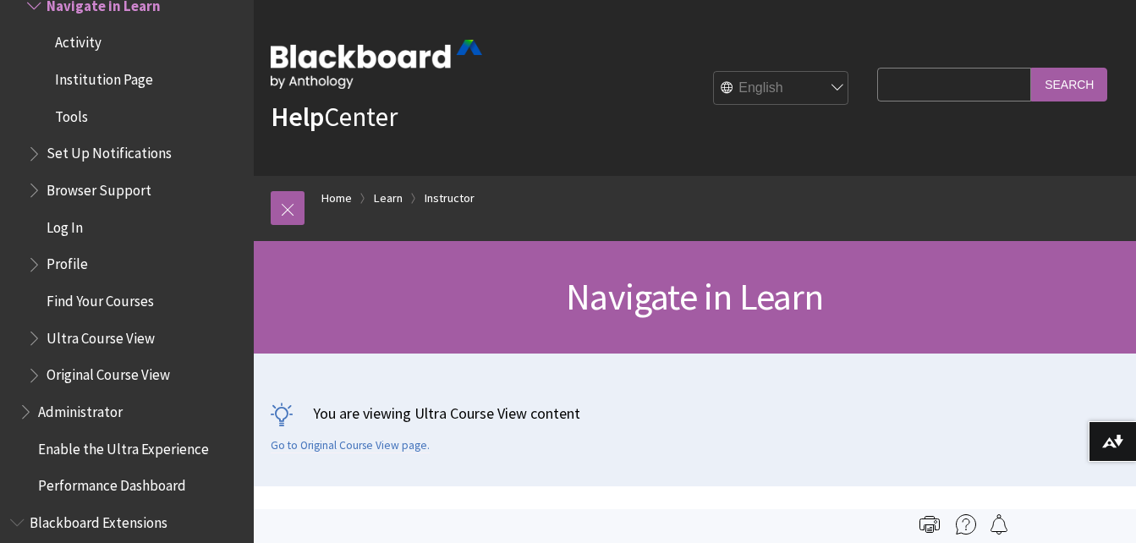
scroll to position [1879, 0]
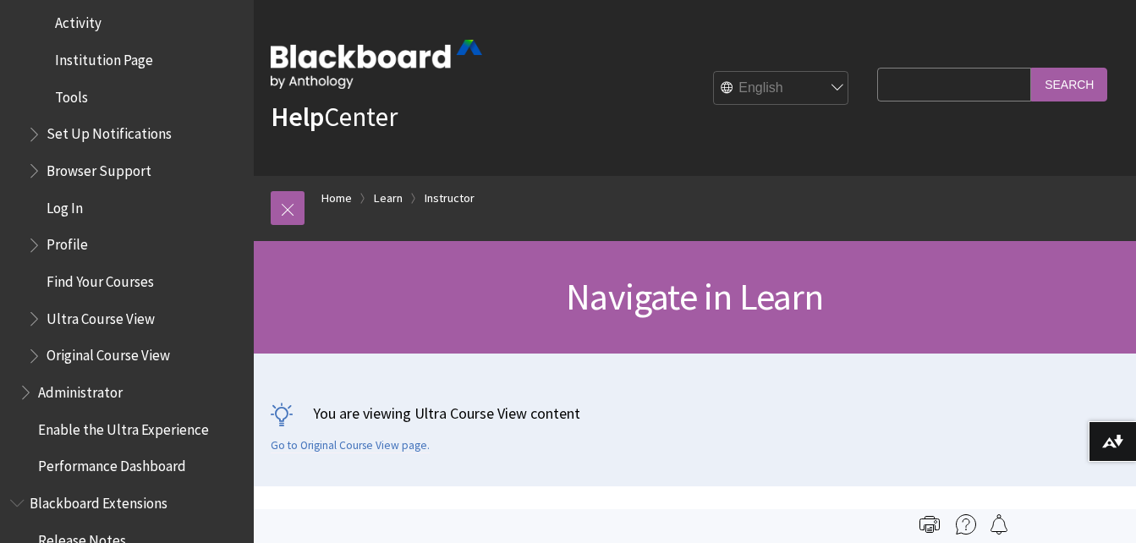
click at [88, 24] on span "Activity" at bounding box center [78, 20] width 47 height 23
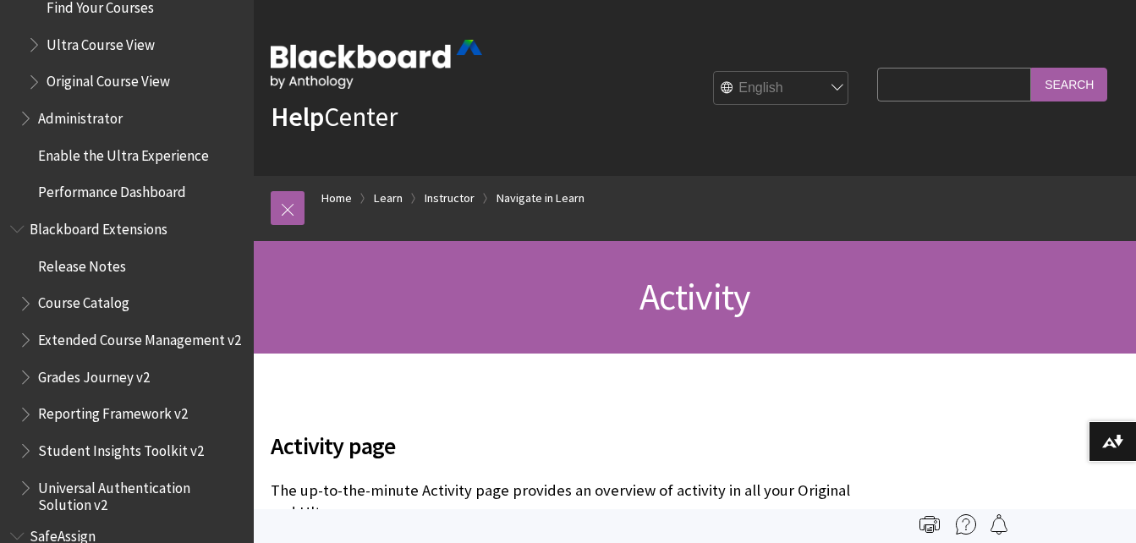
scroll to position [2338, 0]
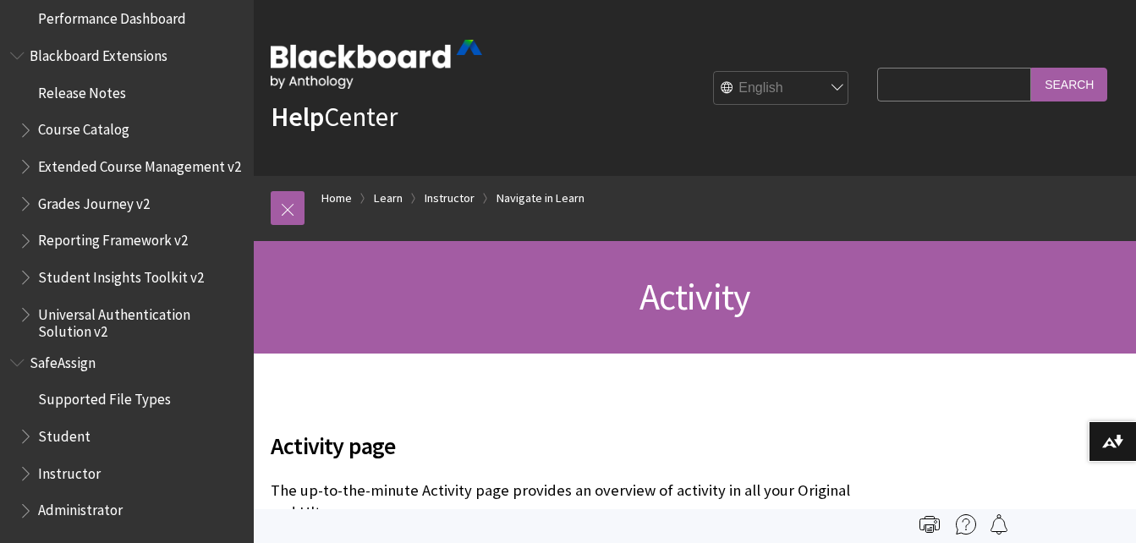
click at [65, 514] on span "Administrator" at bounding box center [80, 508] width 85 height 23
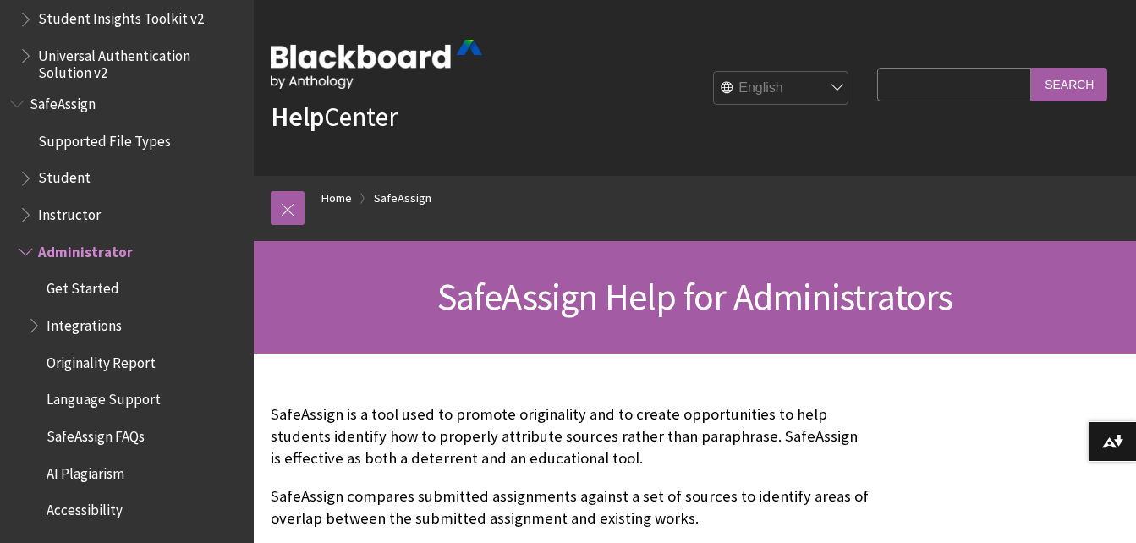
click at [107, 508] on span "Accessibility" at bounding box center [85, 508] width 76 height 23
